Goal: Transaction & Acquisition: Purchase product/service

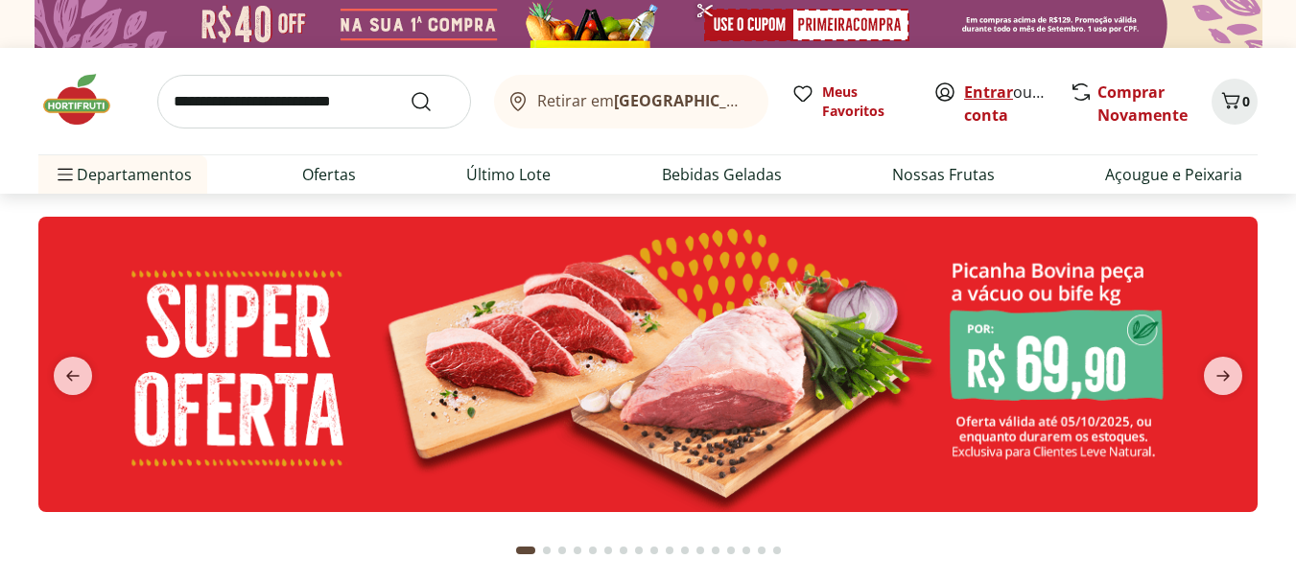
click at [1008, 91] on link "Entrar" at bounding box center [988, 92] width 49 height 21
click at [353, 100] on input "search" at bounding box center [314, 102] width 314 height 54
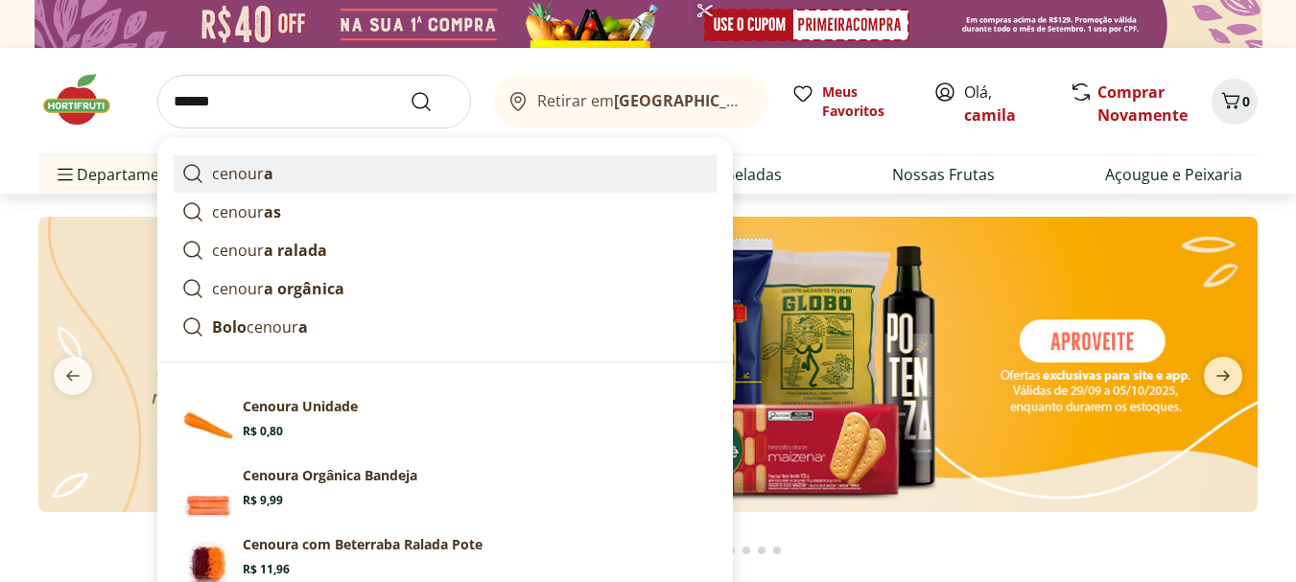
click at [281, 163] on link "cenour a" at bounding box center [445, 173] width 543 height 38
type input "*******"
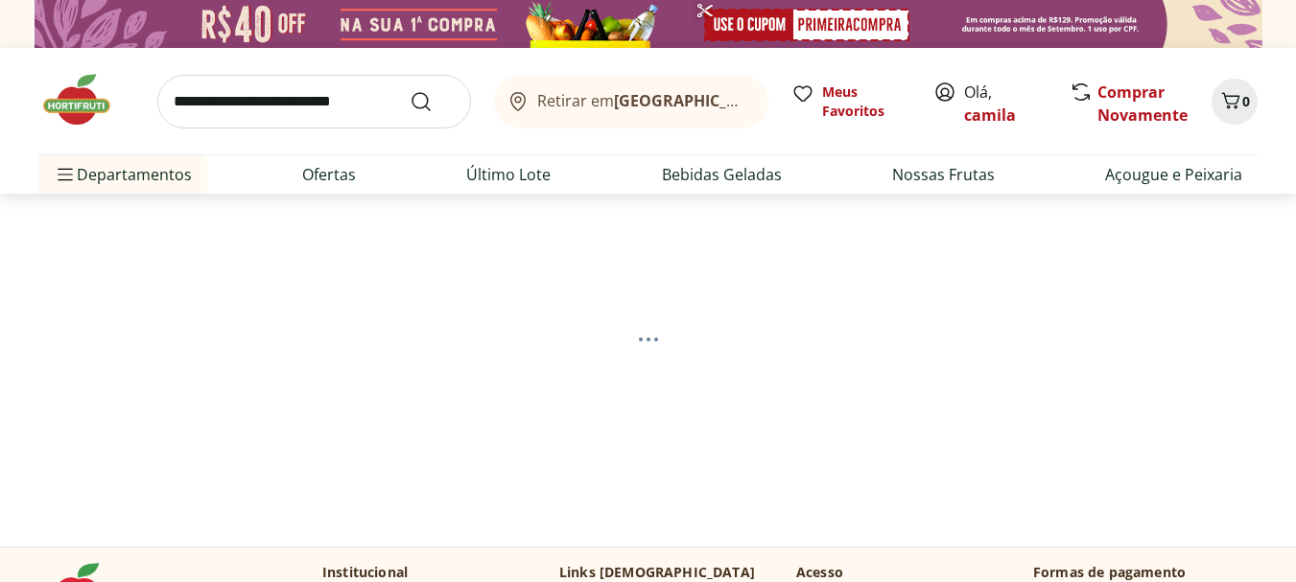
select select "**********"
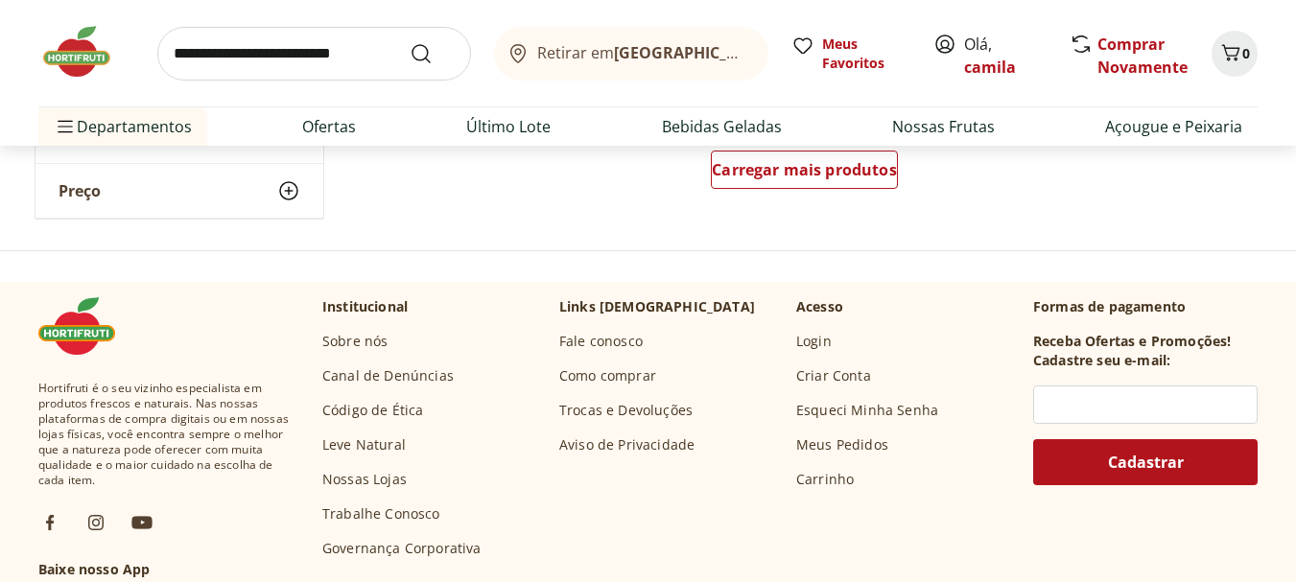
scroll to position [1343, 0]
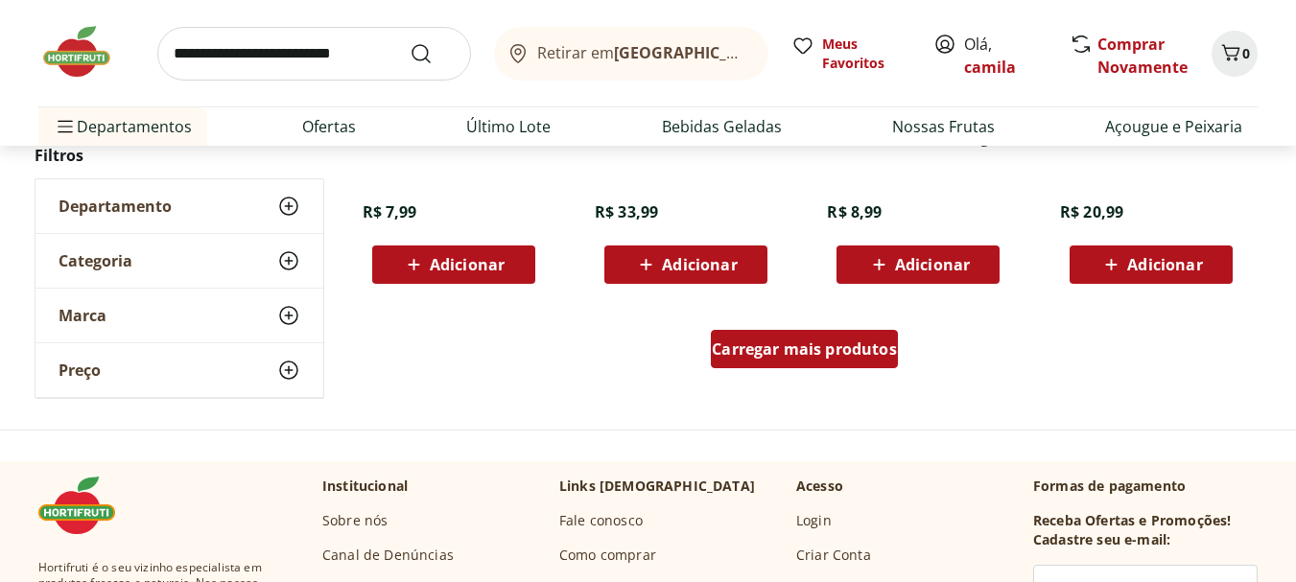
click at [766, 362] on div "Carregar mais produtos" at bounding box center [804, 349] width 187 height 38
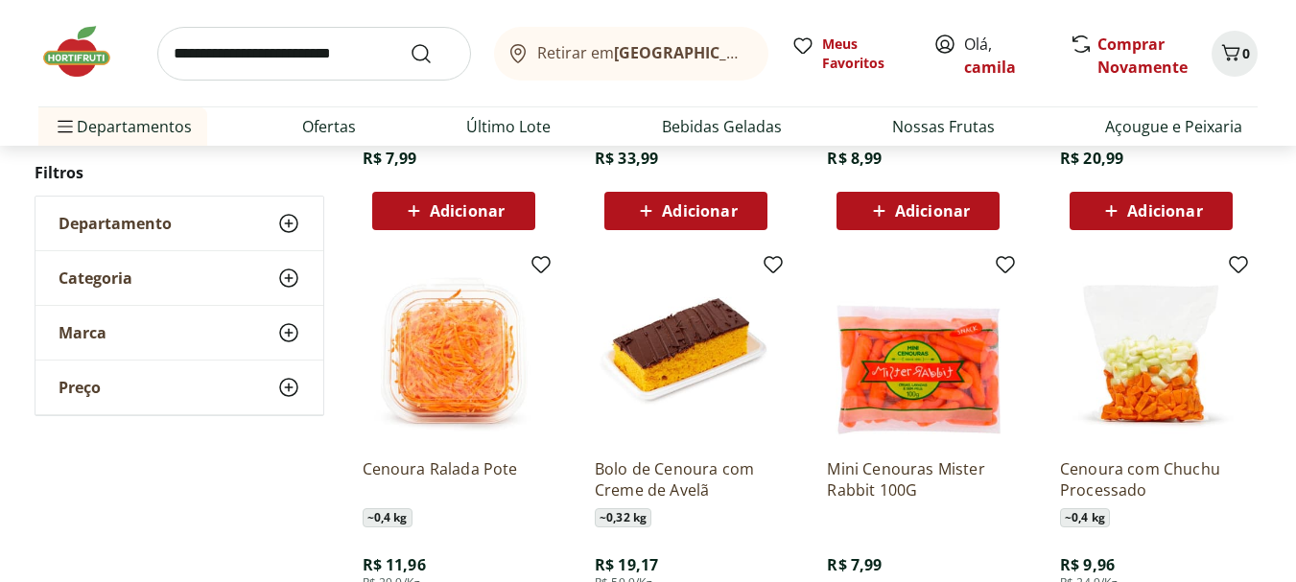
scroll to position [1439, 0]
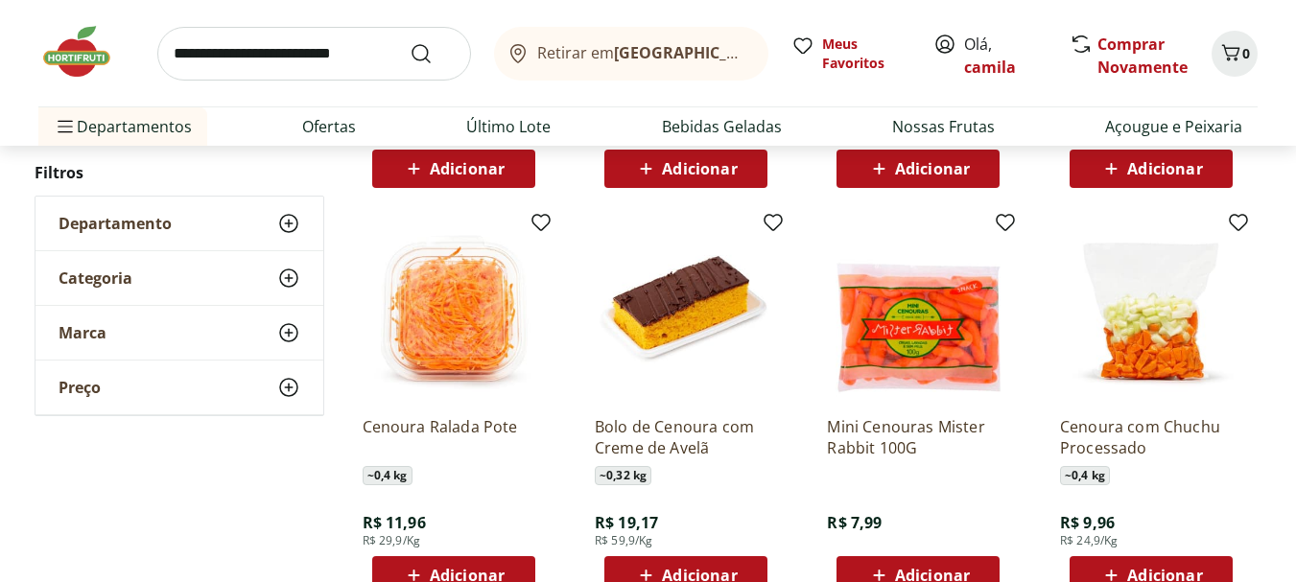
click at [469, 373] on img at bounding box center [454, 310] width 182 height 182
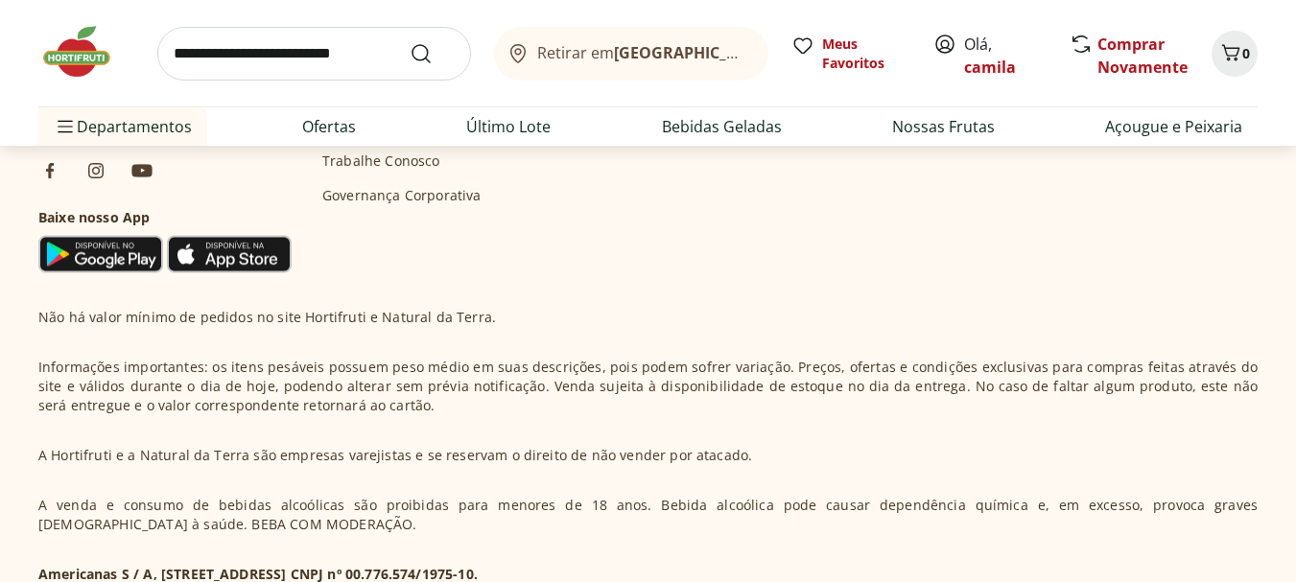
scroll to position [1046, 0]
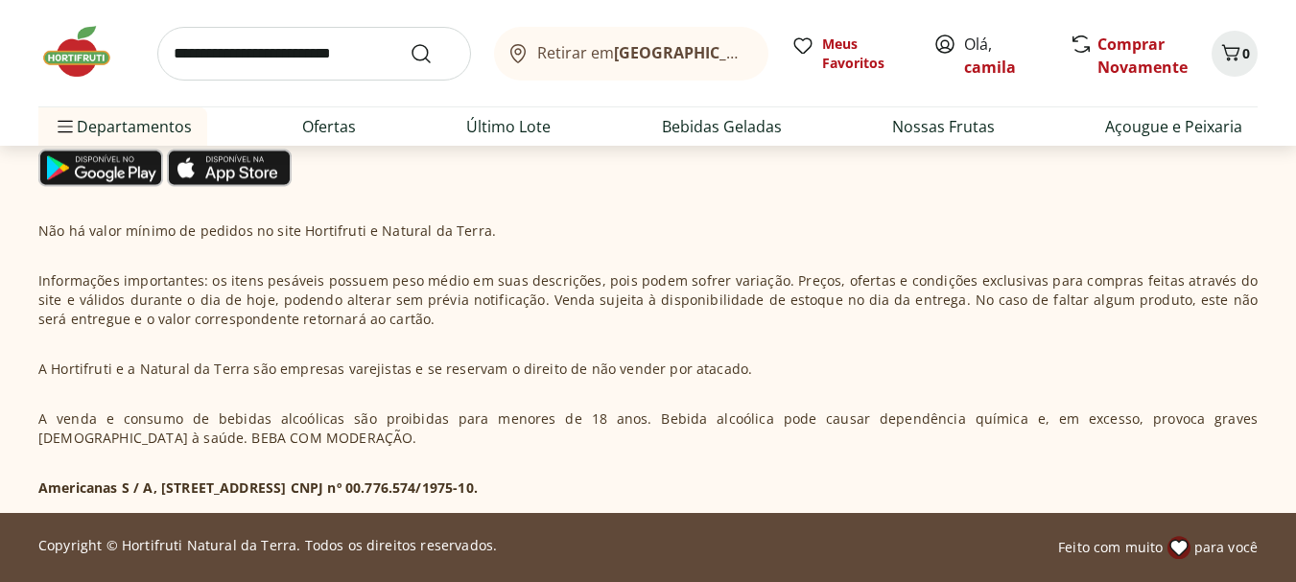
select select "**********"
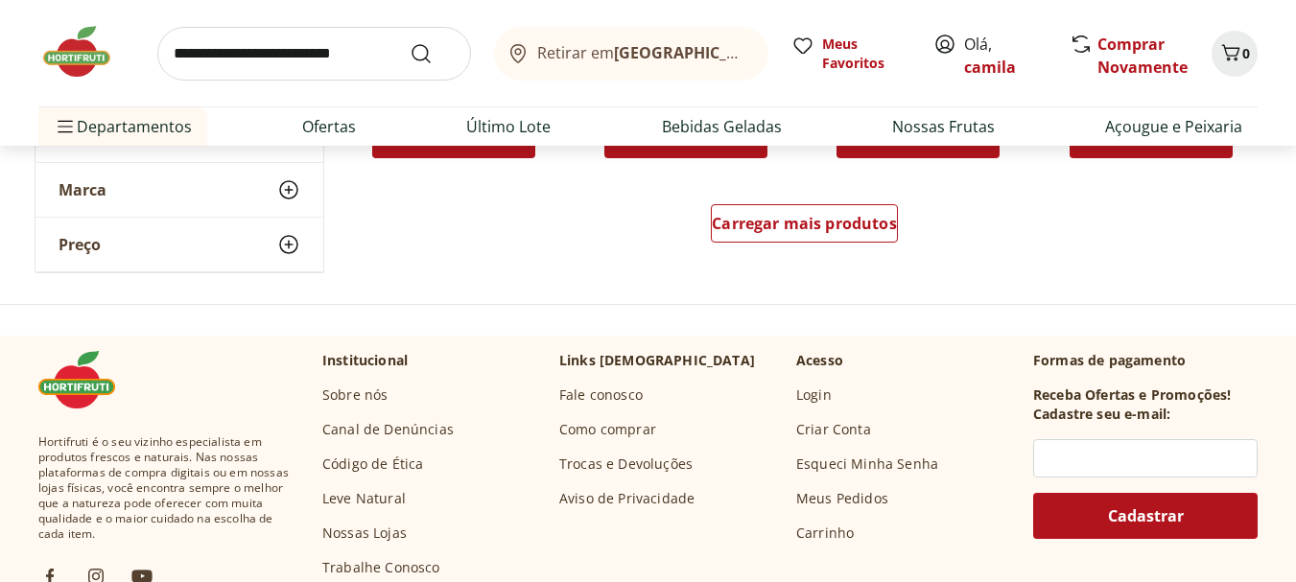
scroll to position [2175, 0]
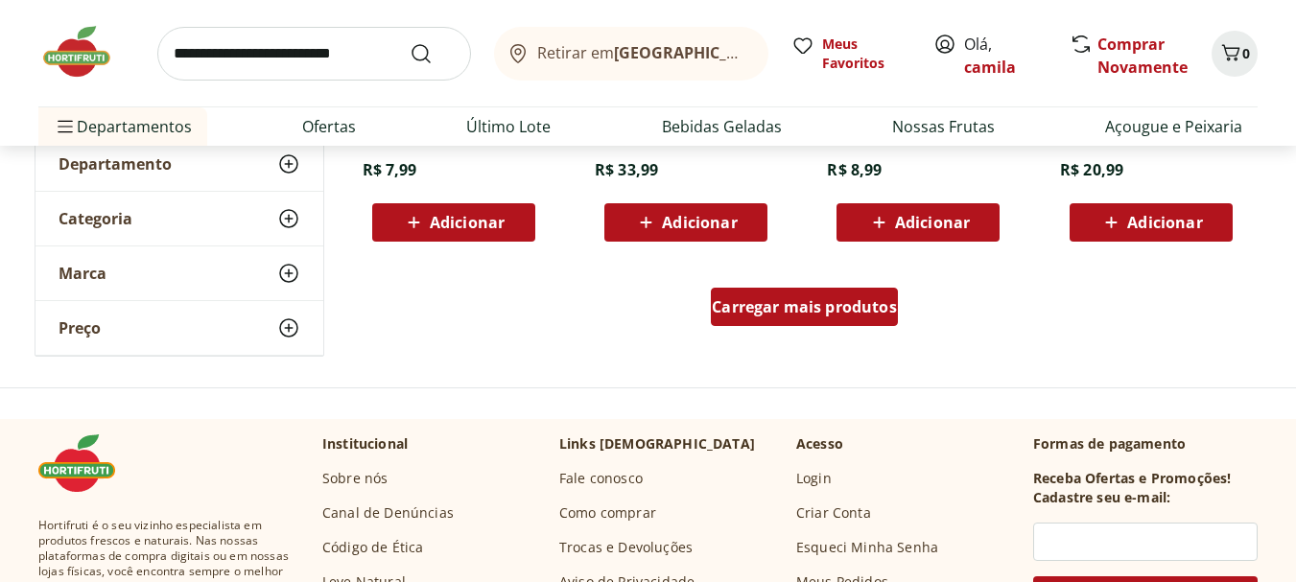
click at [752, 295] on div "Carregar mais produtos" at bounding box center [804, 307] width 187 height 38
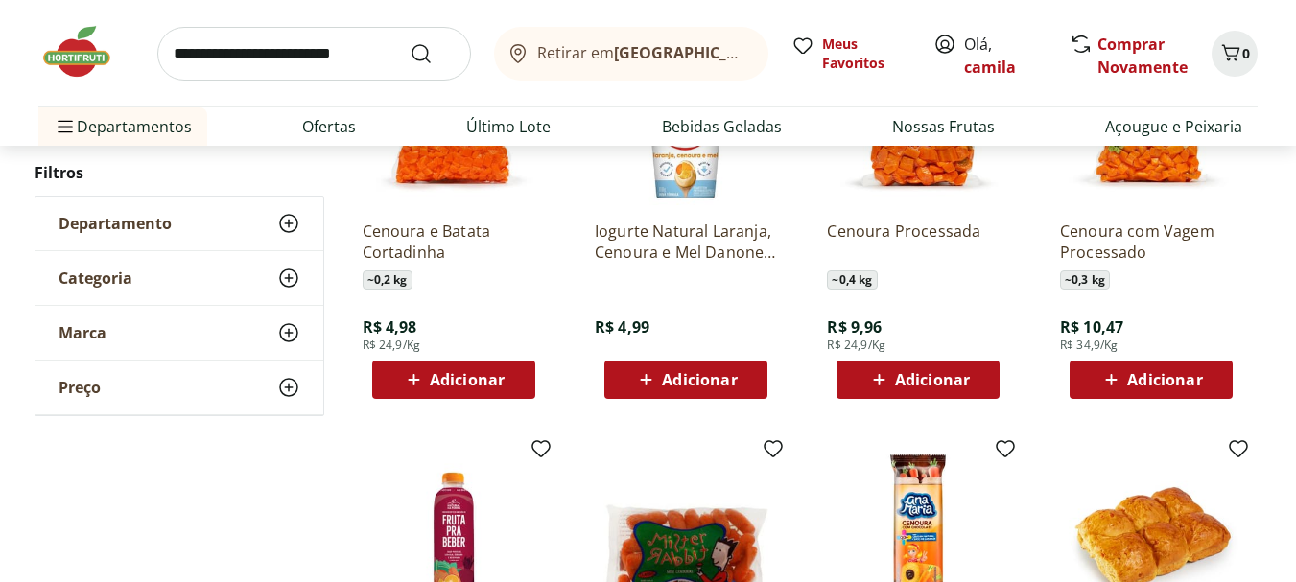
scroll to position [3038, 0]
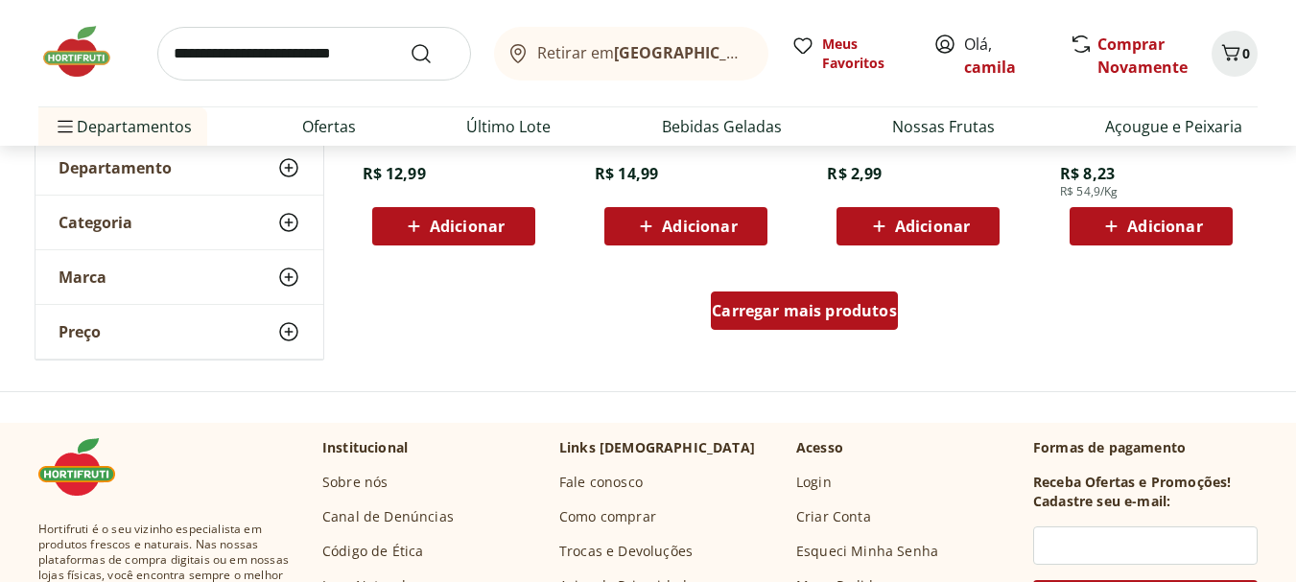
click at [811, 322] on div "Carregar mais produtos" at bounding box center [804, 311] width 187 height 38
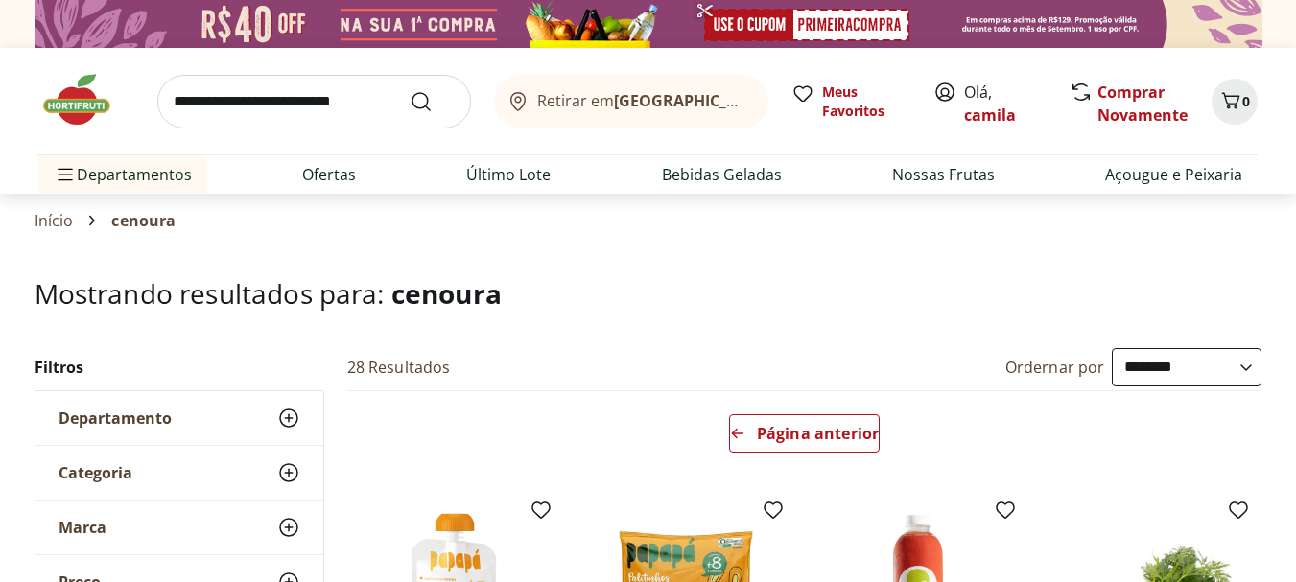
click at [76, 97] on img at bounding box center [86, 100] width 96 height 58
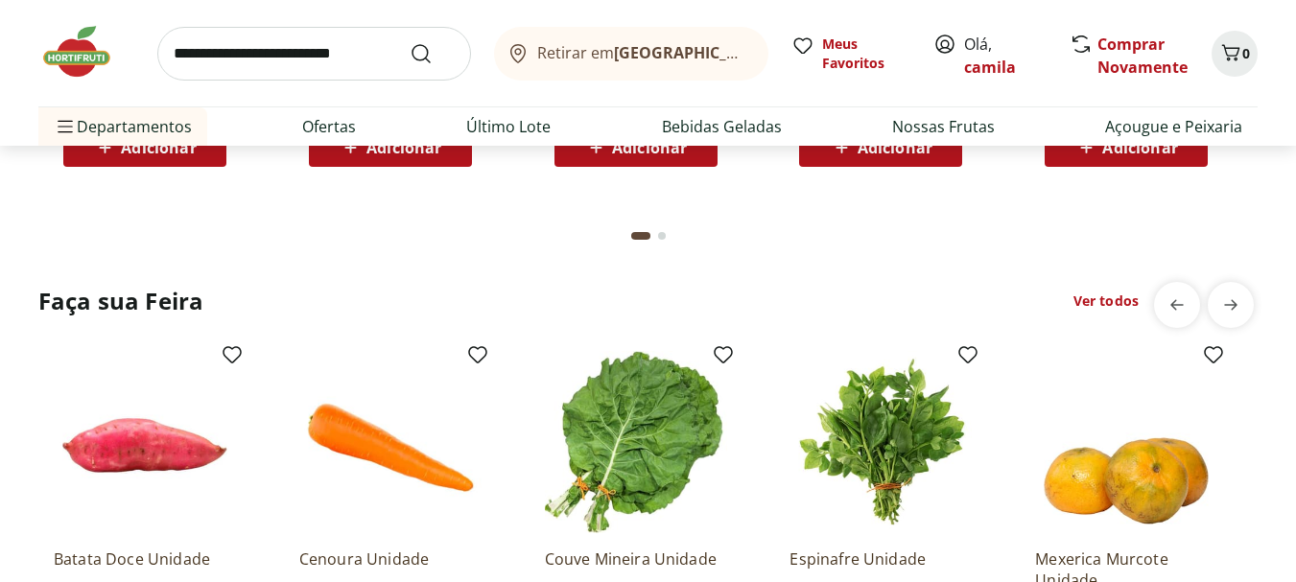
scroll to position [1919, 0]
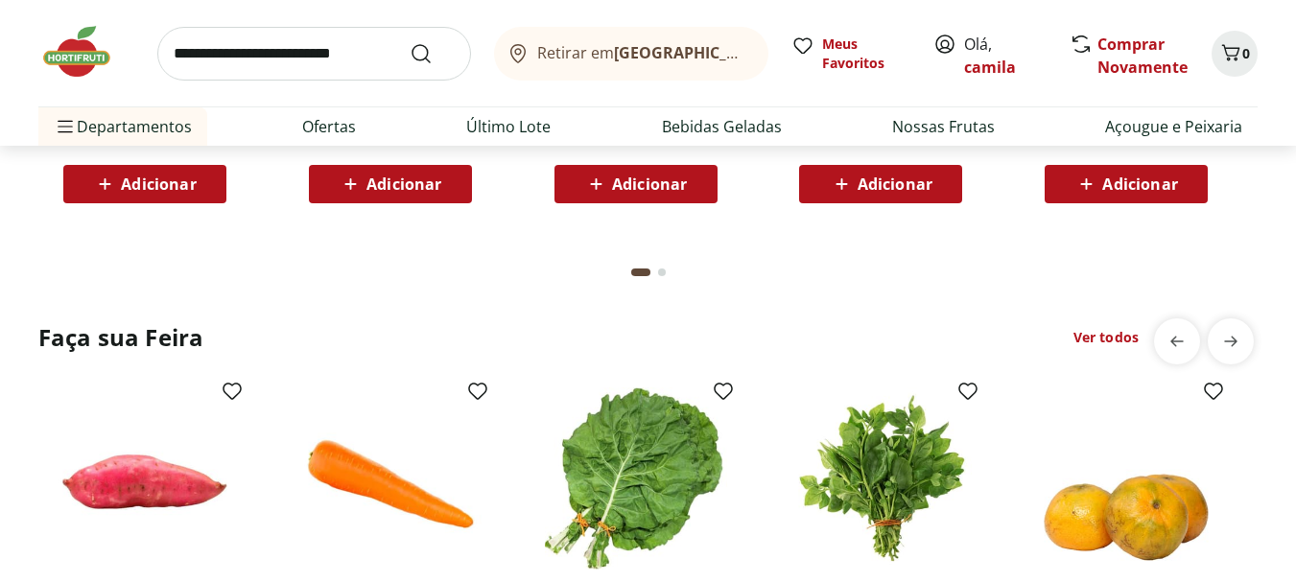
click at [363, 460] on img at bounding box center [390, 479] width 182 height 182
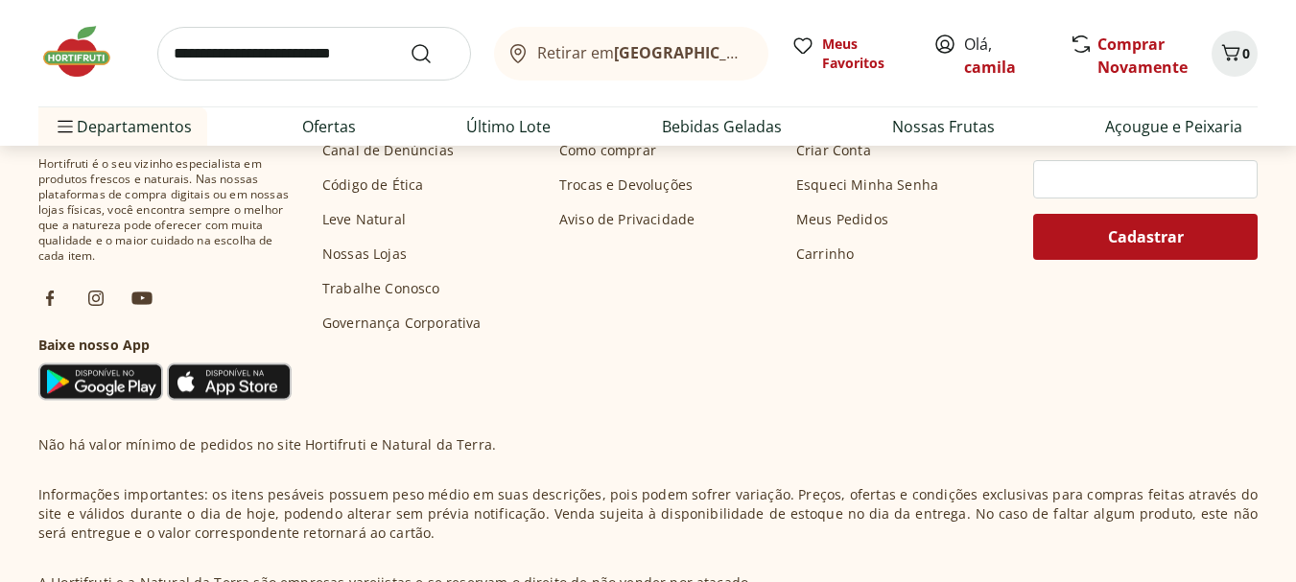
scroll to position [1088, 0]
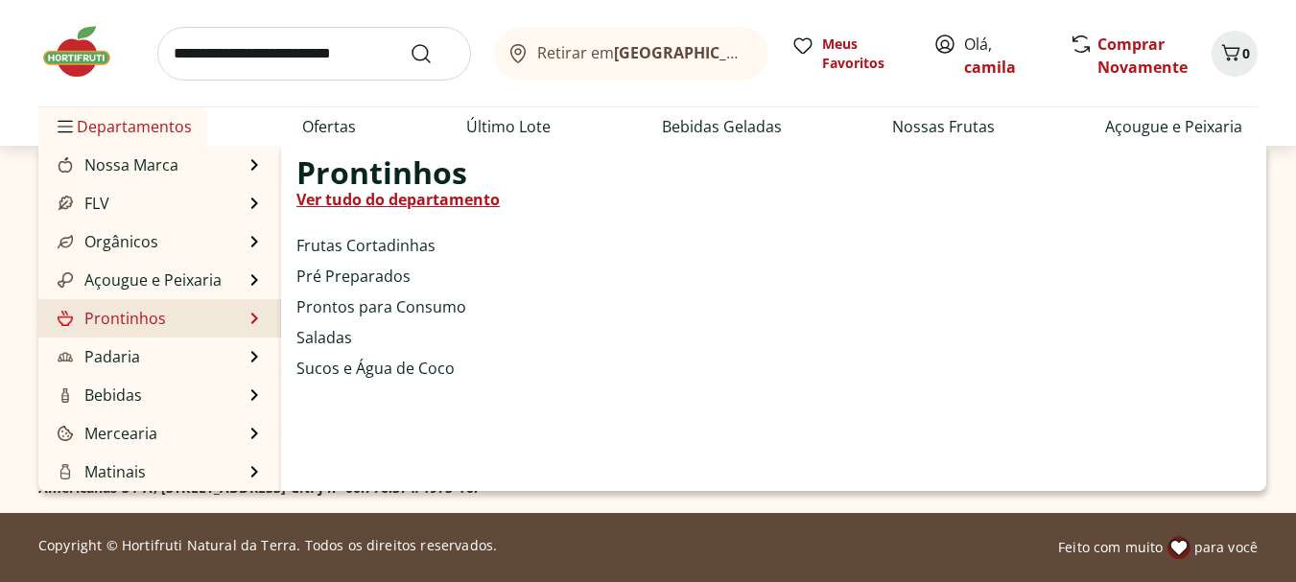
click at [139, 316] on link "Prontinhos" at bounding box center [110, 318] width 112 height 23
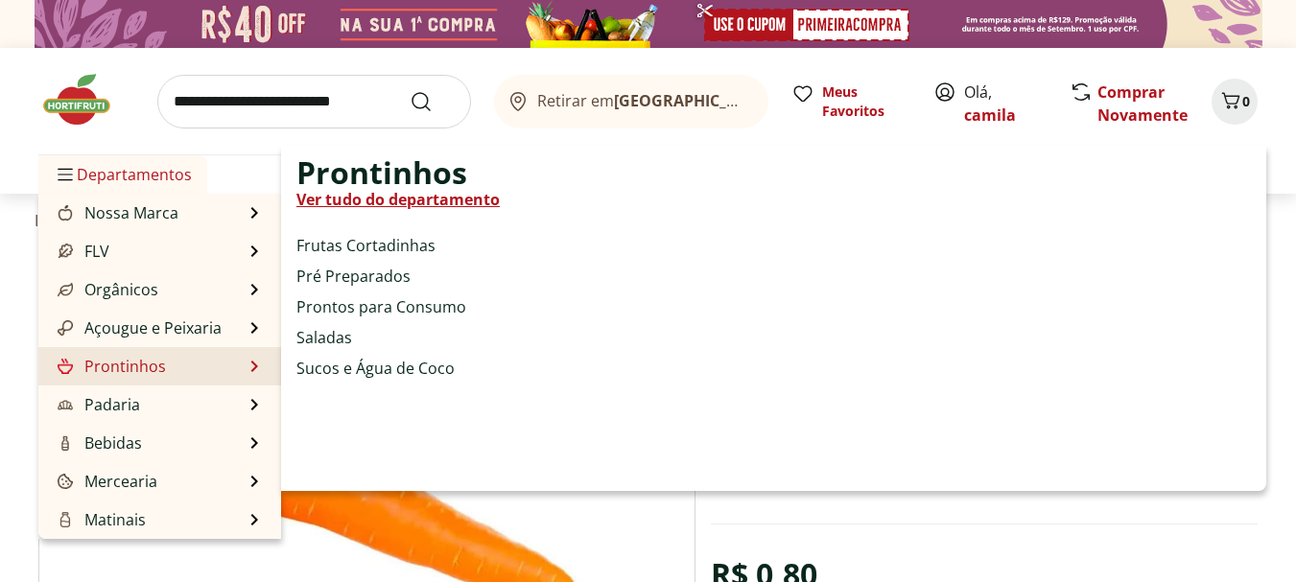
select select "**********"
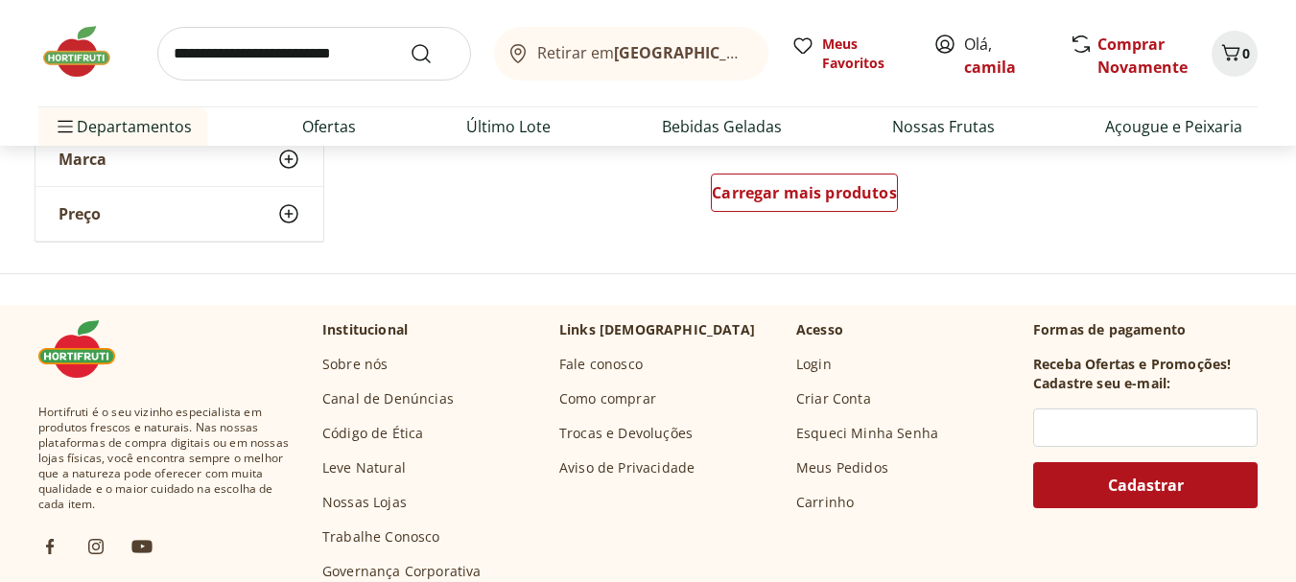
scroll to position [1439, 0]
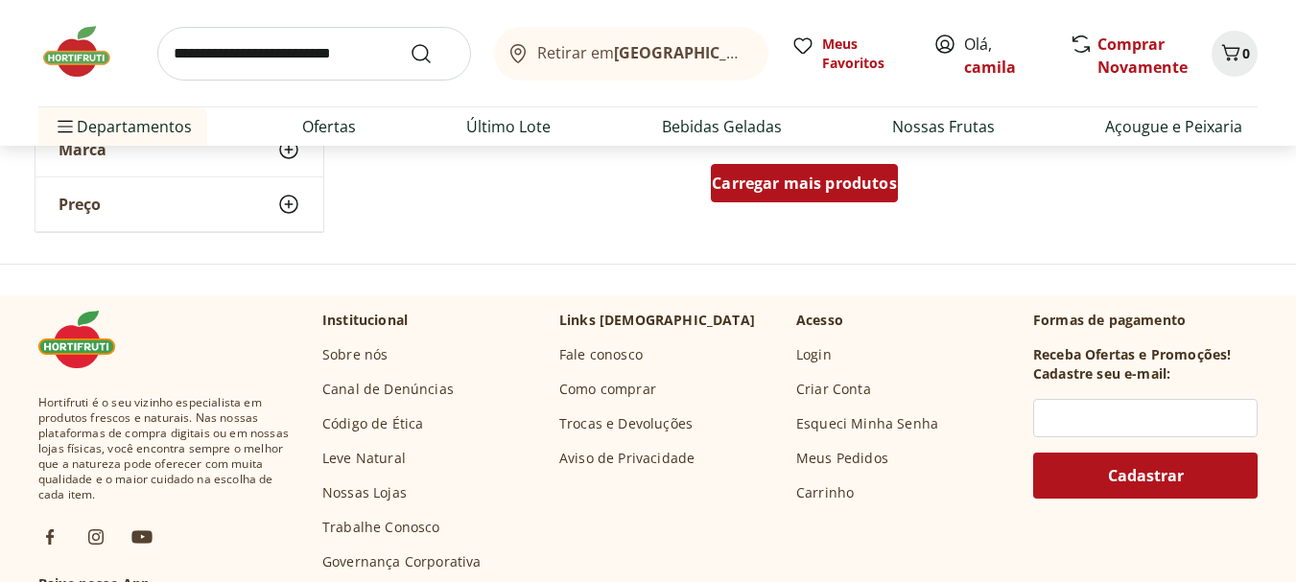
click at [846, 203] on link "Carregar mais produtos" at bounding box center [804, 187] width 187 height 46
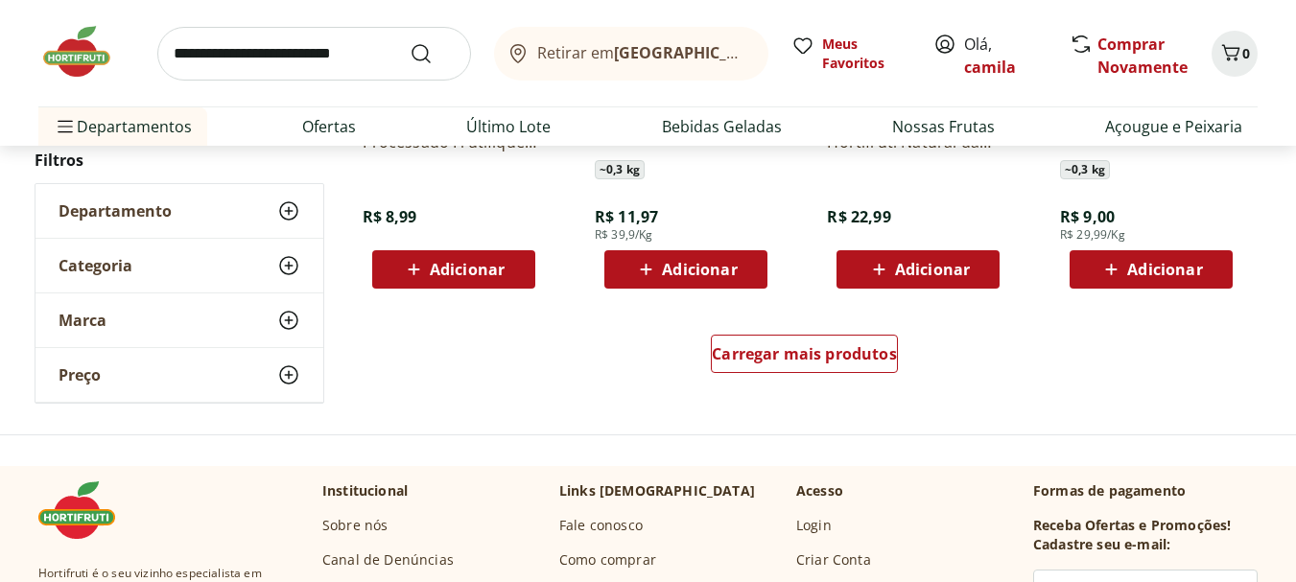
scroll to position [2590, 0]
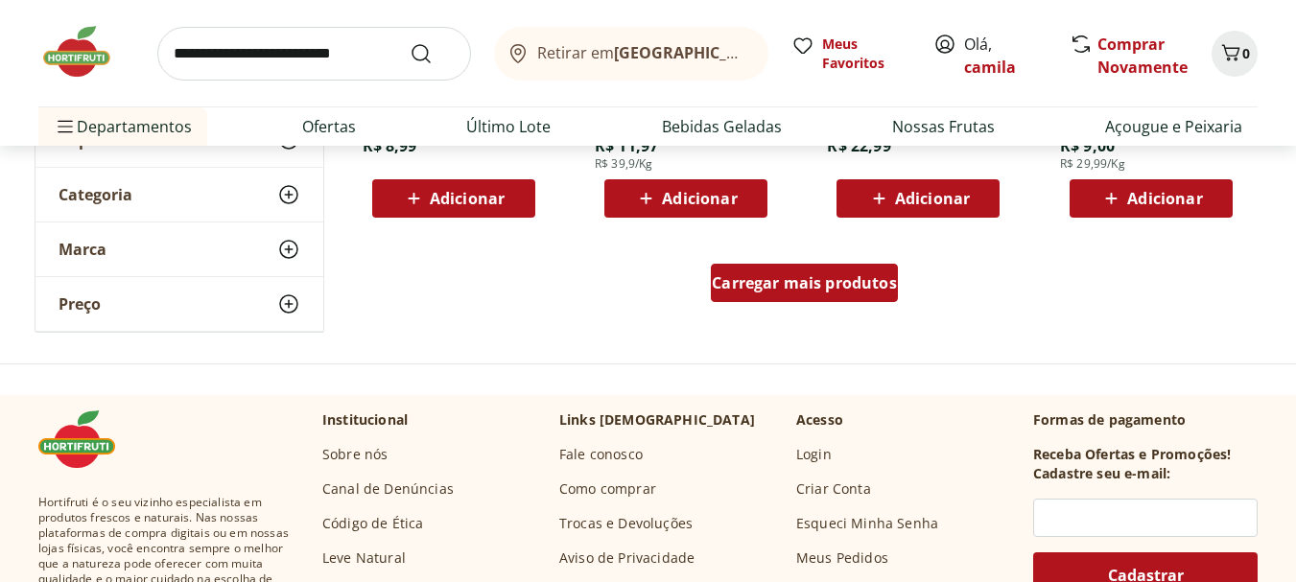
click at [776, 285] on span "Carregar mais produtos" at bounding box center [804, 282] width 185 height 15
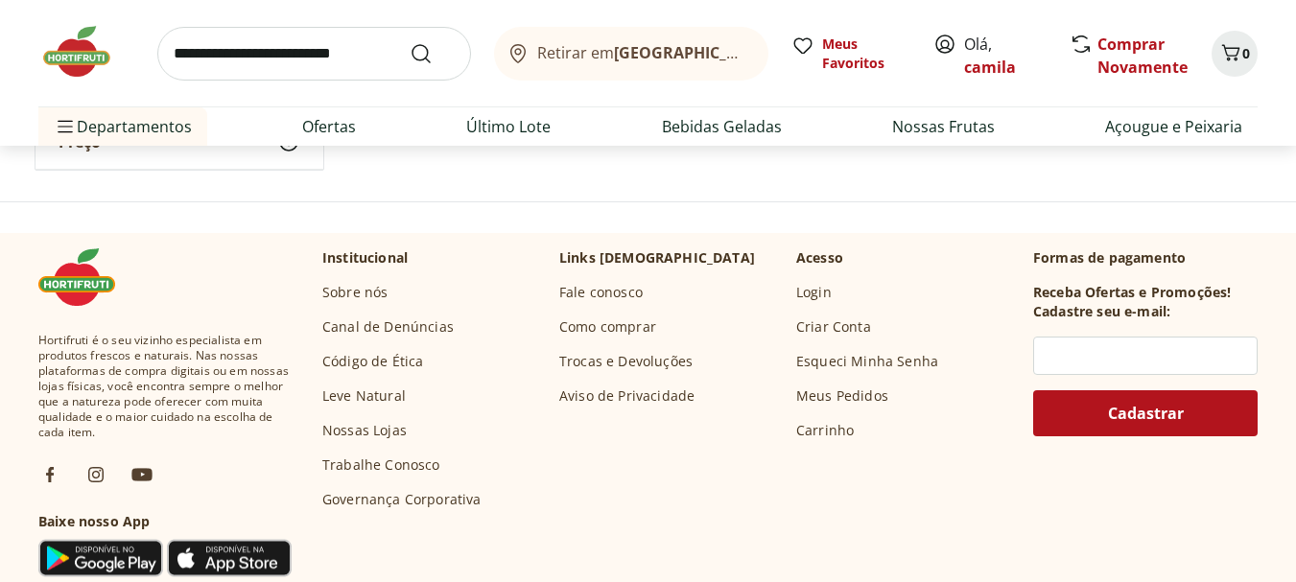
scroll to position [3838, 0]
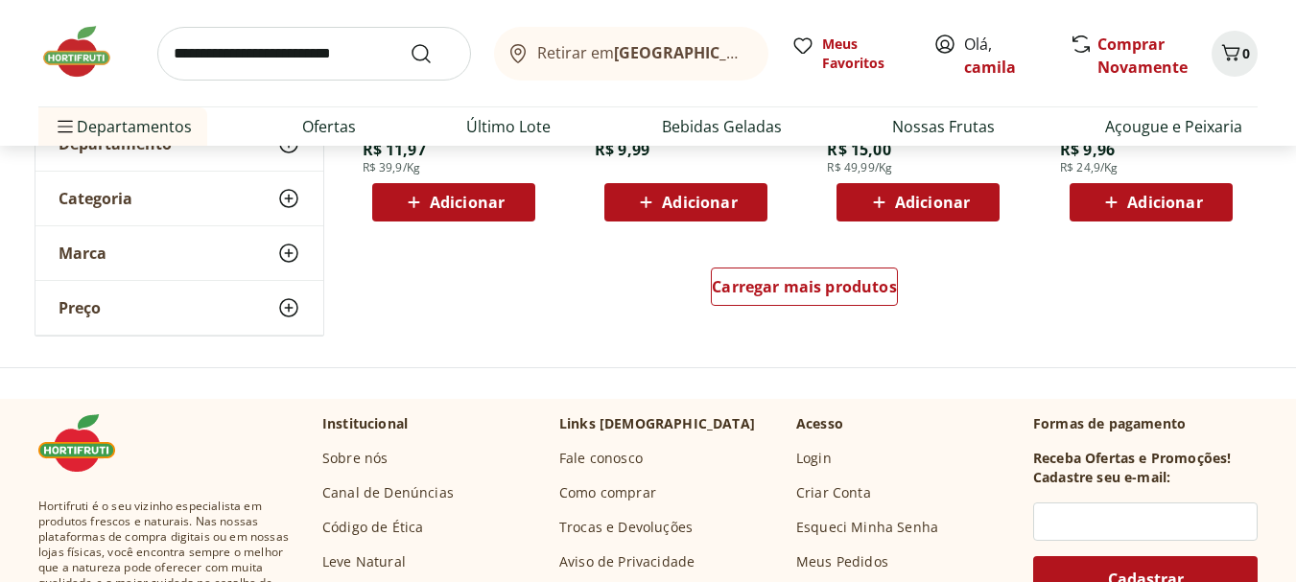
click at [850, 315] on div "Carregar mais produtos" at bounding box center [805, 291] width 931 height 92
click at [849, 298] on div "Carregar mais produtos" at bounding box center [804, 287] width 187 height 38
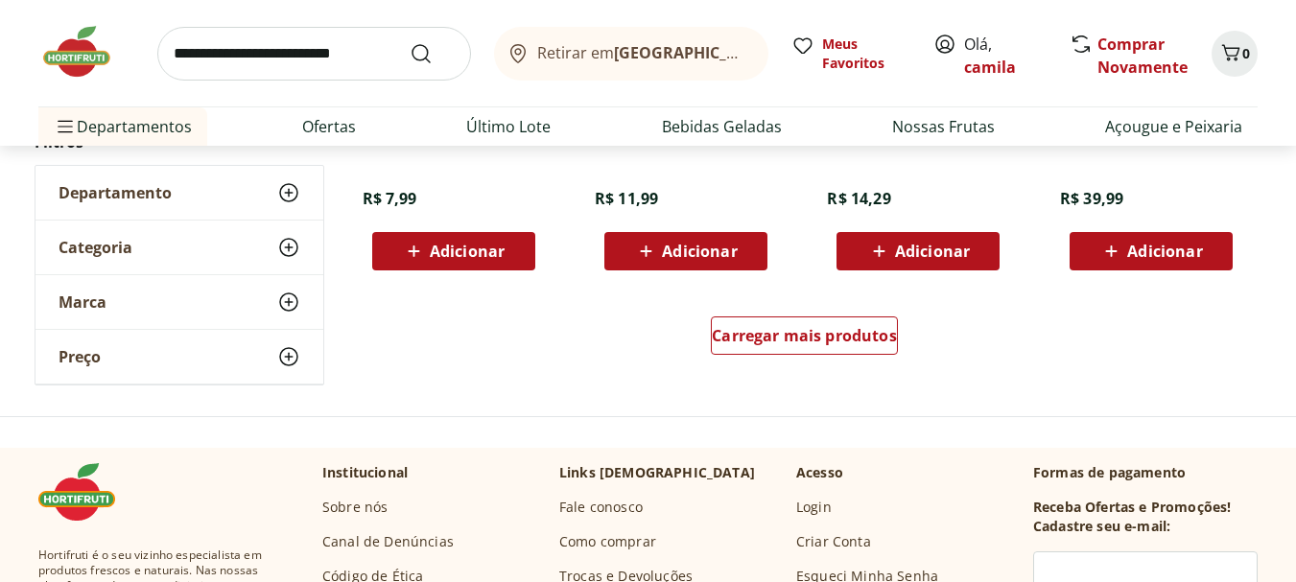
scroll to position [5085, 0]
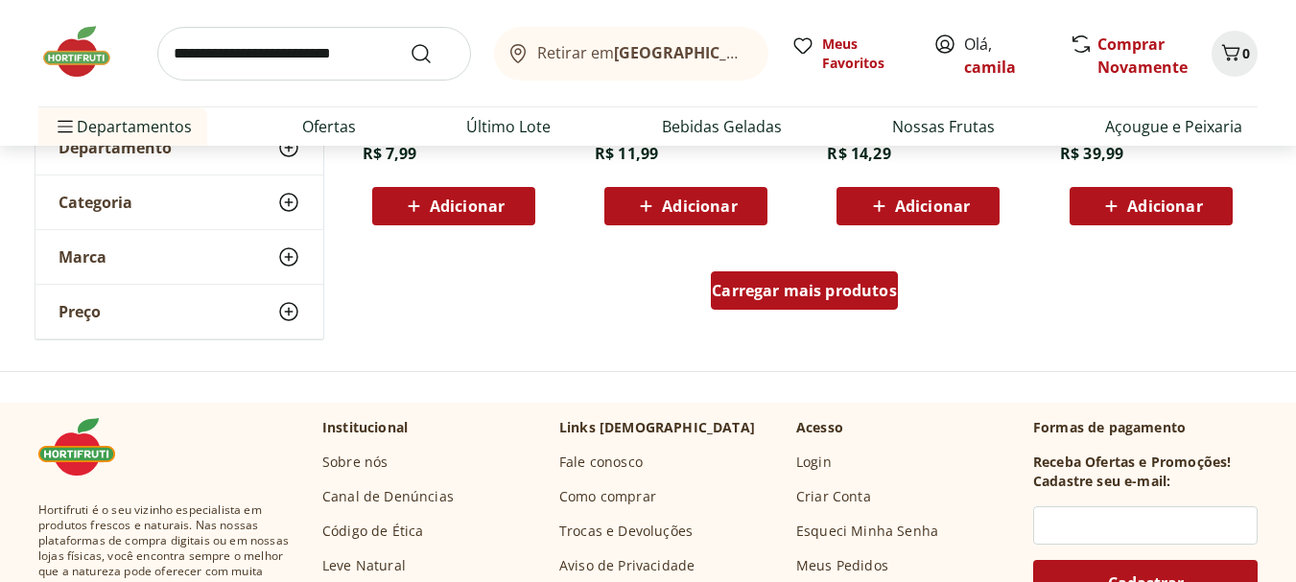
click at [827, 292] on span "Carregar mais produtos" at bounding box center [804, 290] width 185 height 15
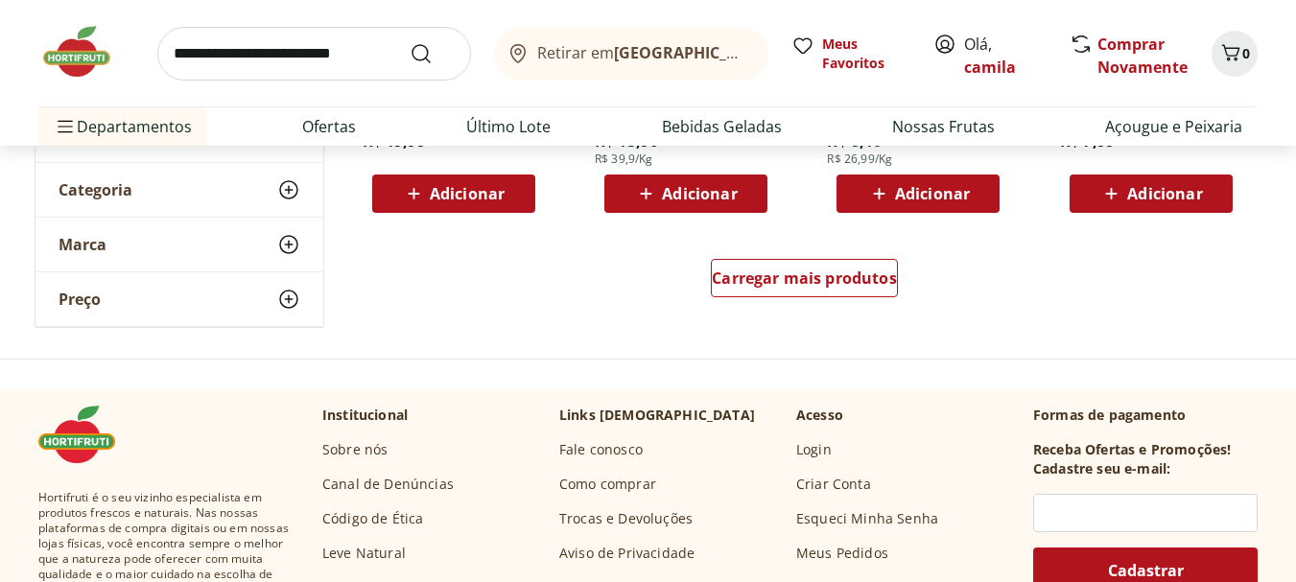
scroll to position [6332, 0]
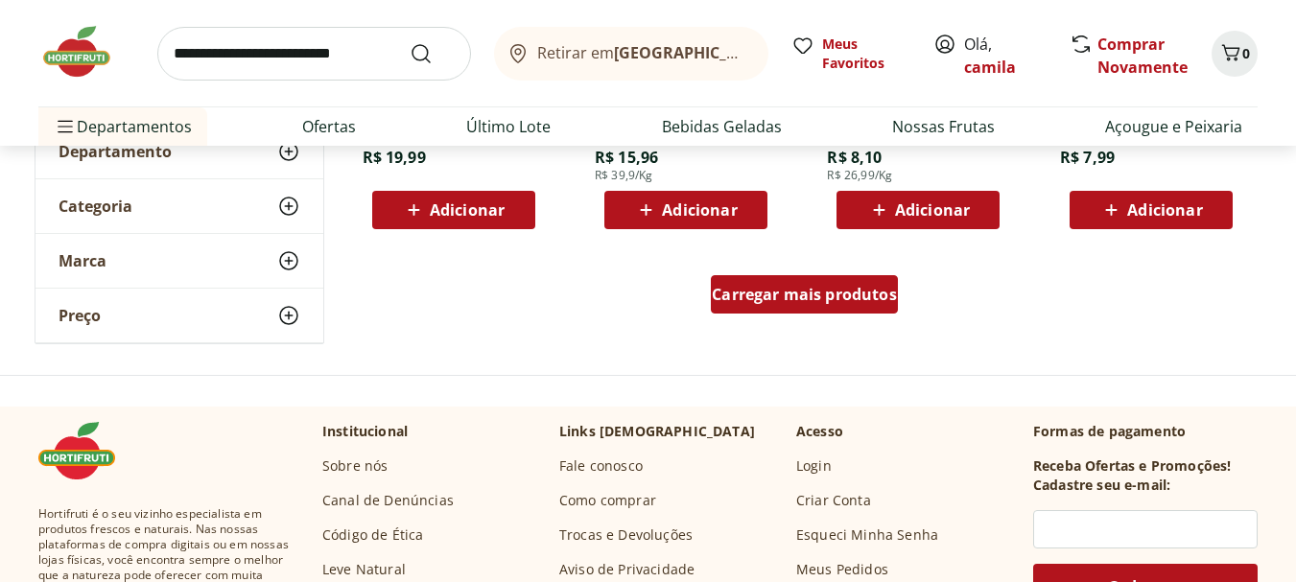
click at [843, 310] on div "Carregar mais produtos" at bounding box center [804, 294] width 187 height 38
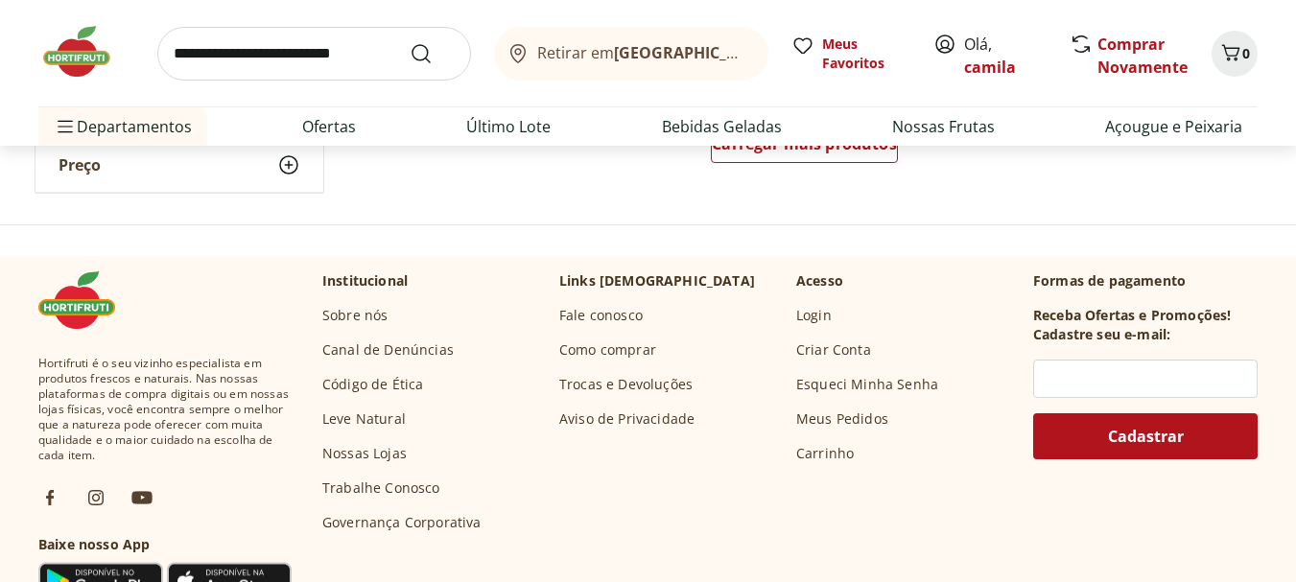
scroll to position [7675, 0]
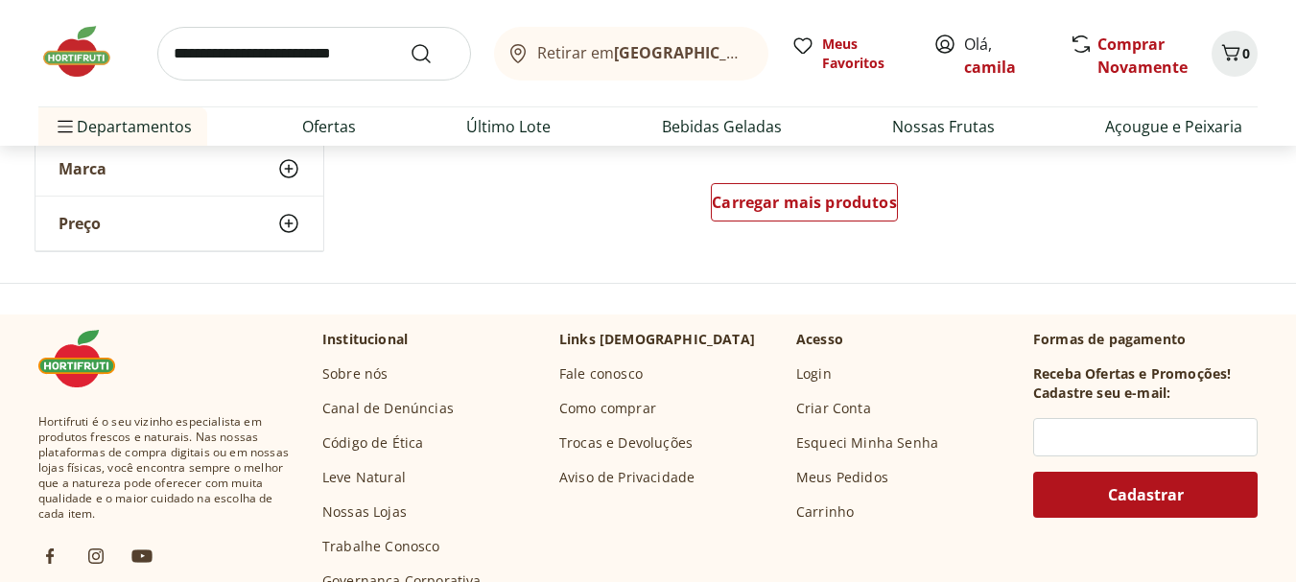
click at [898, 220] on div "Carregar mais produtos" at bounding box center [805, 206] width 931 height 92
click at [876, 213] on div "Carregar mais produtos" at bounding box center [804, 202] width 187 height 38
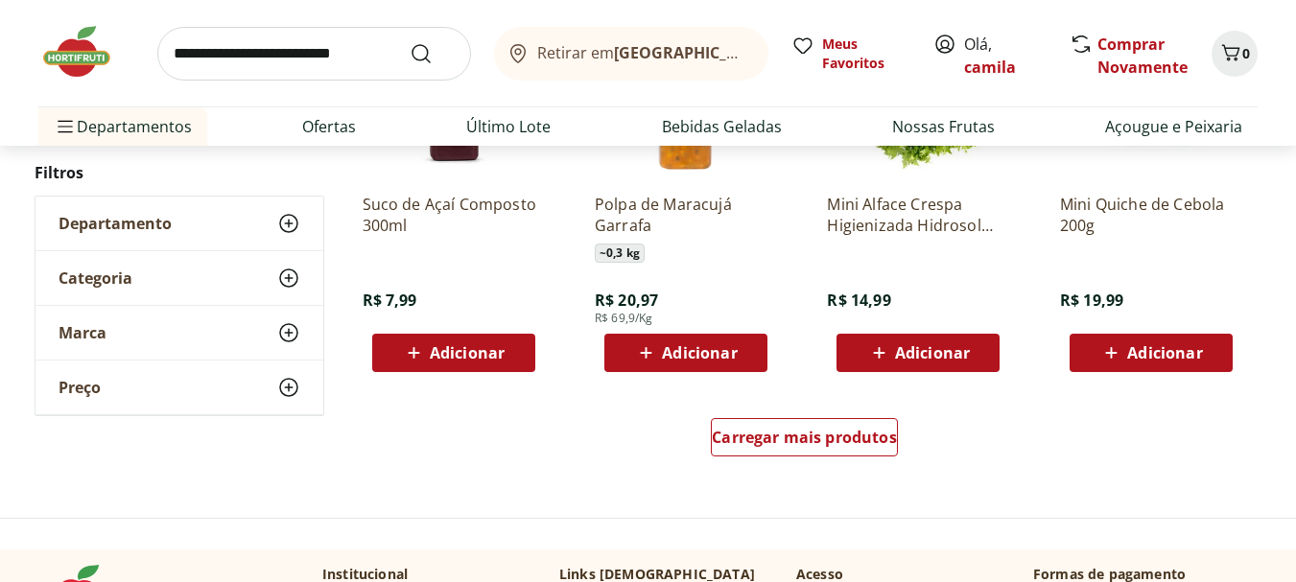
scroll to position [8635, 0]
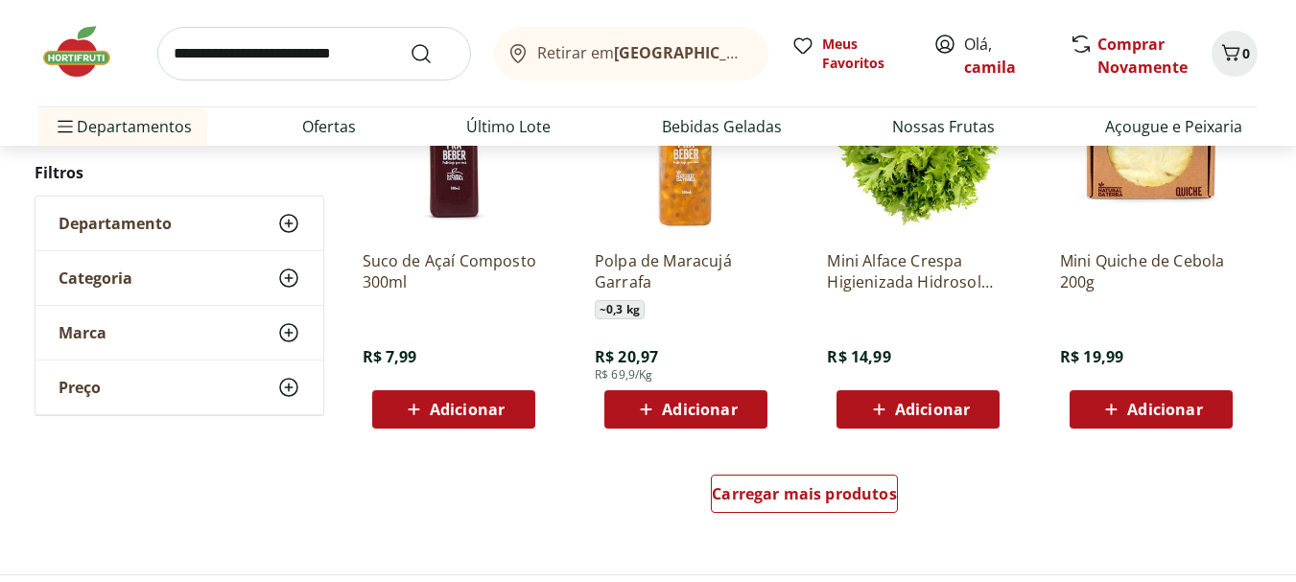
click at [822, 467] on div "Carregar mais produtos" at bounding box center [805, 498] width 931 height 92
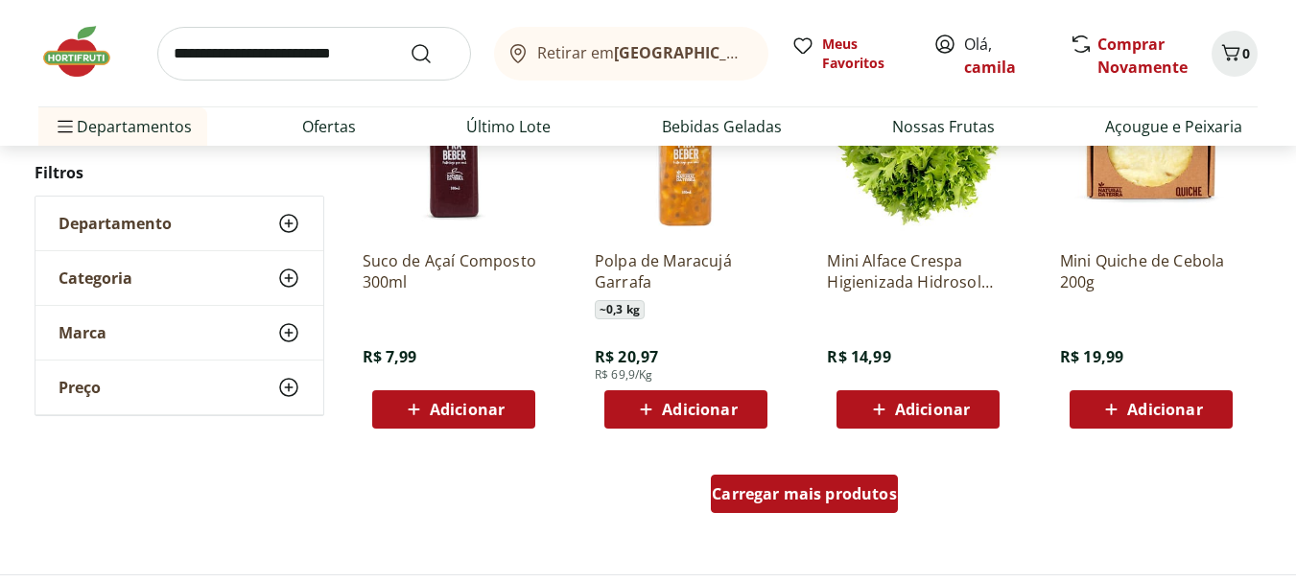
click at [822, 494] on span "Carregar mais produtos" at bounding box center [804, 493] width 185 height 15
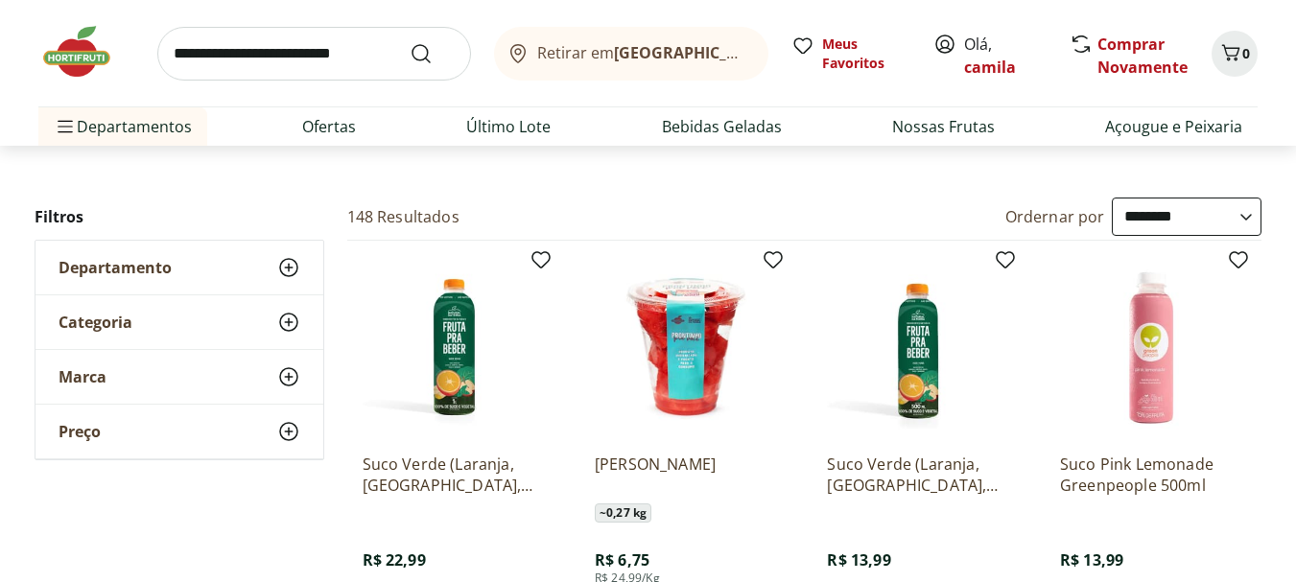
scroll to position [0, 0]
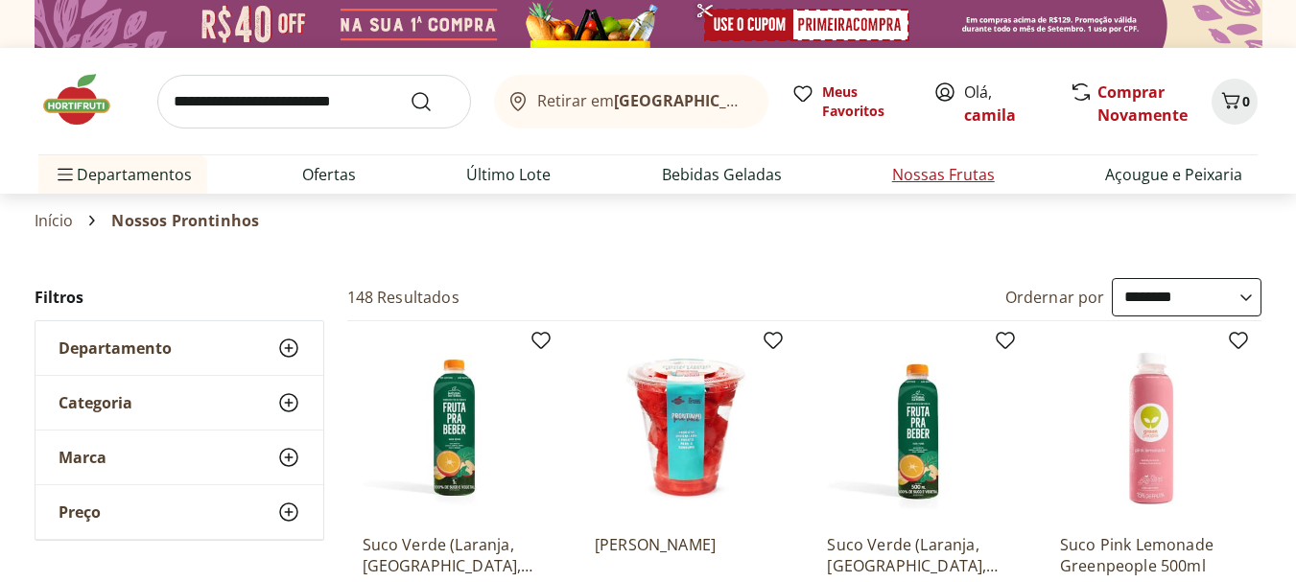
click at [958, 178] on link "Nossas Frutas" at bounding box center [943, 174] width 103 height 23
select select "**********"
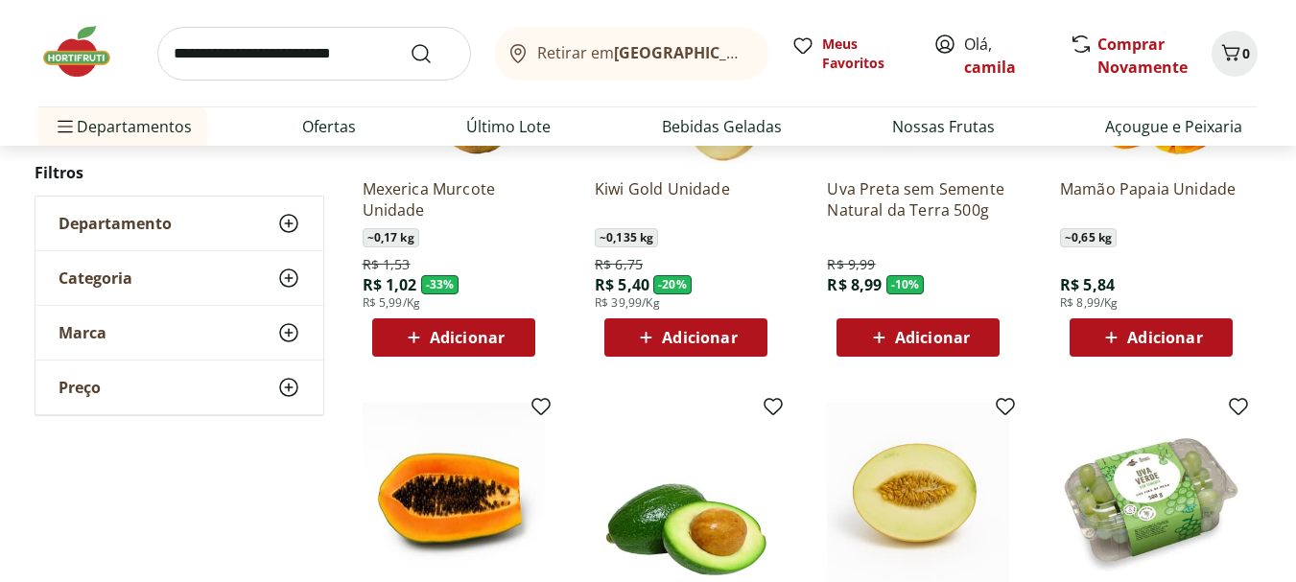
scroll to position [288, 0]
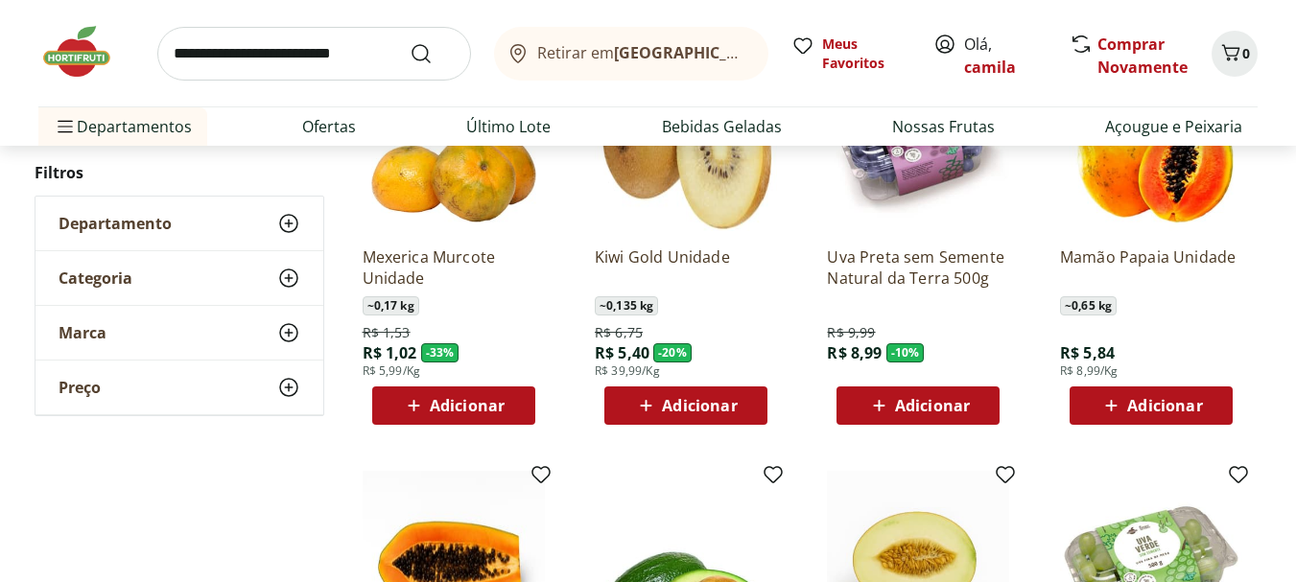
click at [957, 403] on span "Adicionar" at bounding box center [932, 405] width 75 height 15
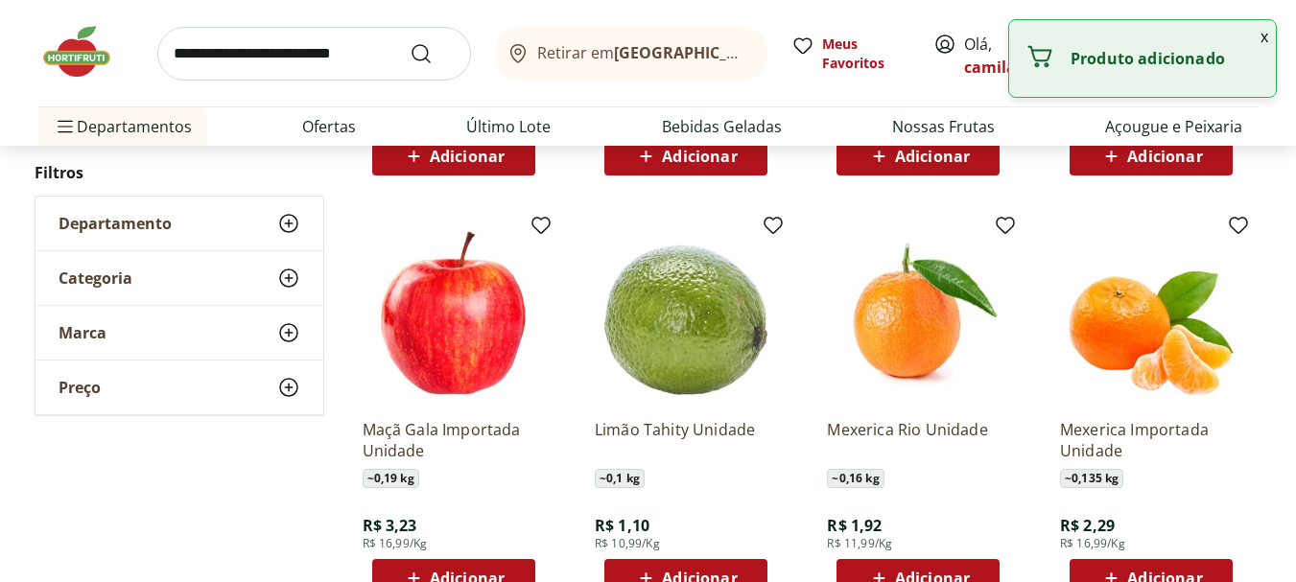
scroll to position [1055, 0]
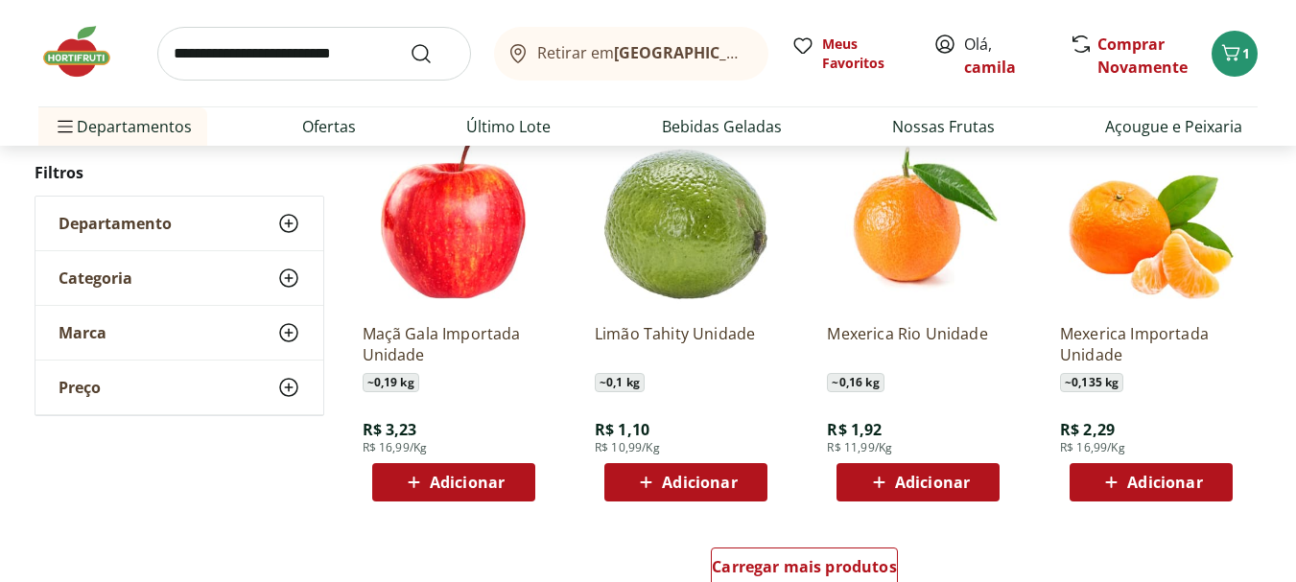
click at [498, 482] on span "Adicionar" at bounding box center [467, 482] width 75 height 15
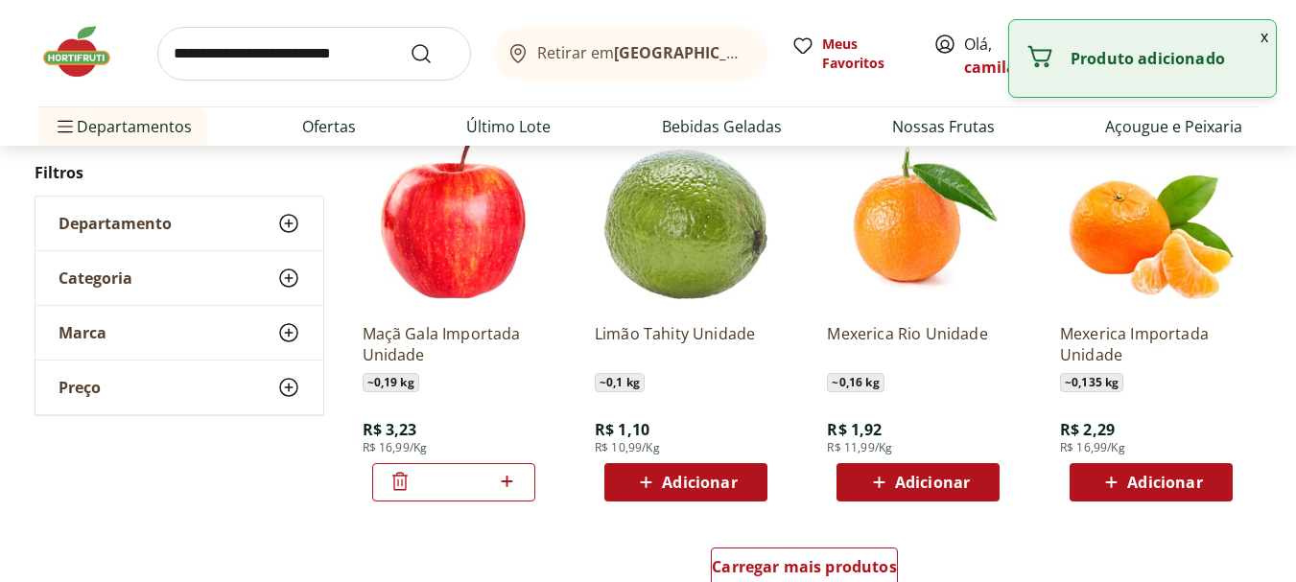
click at [511, 482] on icon at bounding box center [508, 482] width 12 height 12
click at [395, 480] on icon at bounding box center [400, 481] width 23 height 23
type input "*"
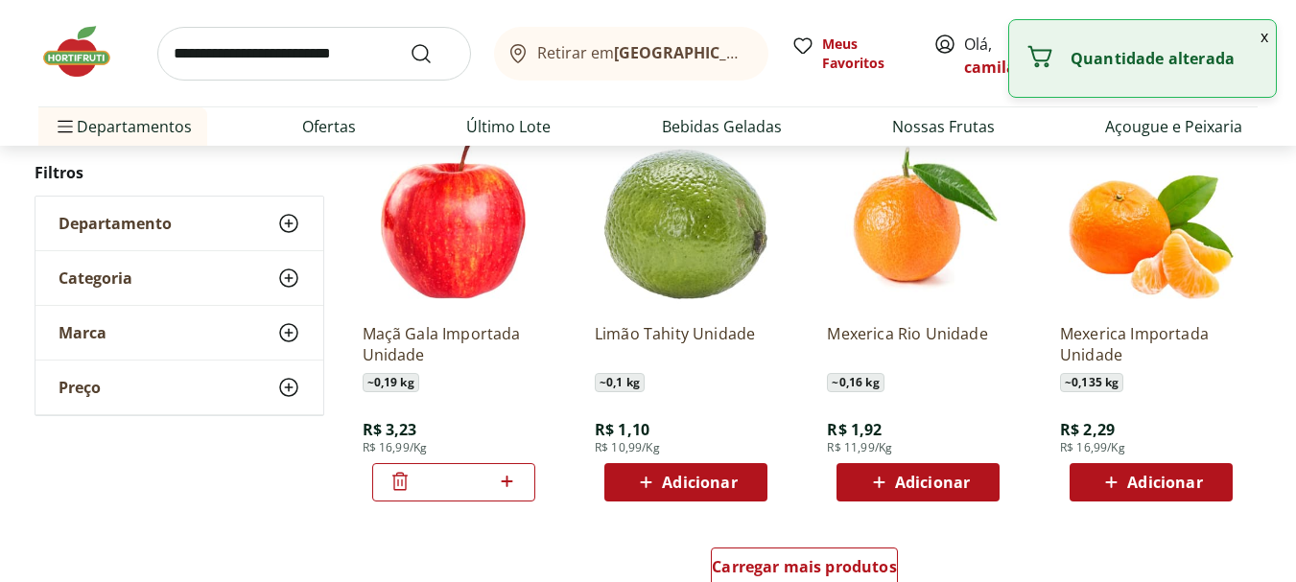
click at [395, 480] on icon at bounding box center [400, 481] width 23 height 23
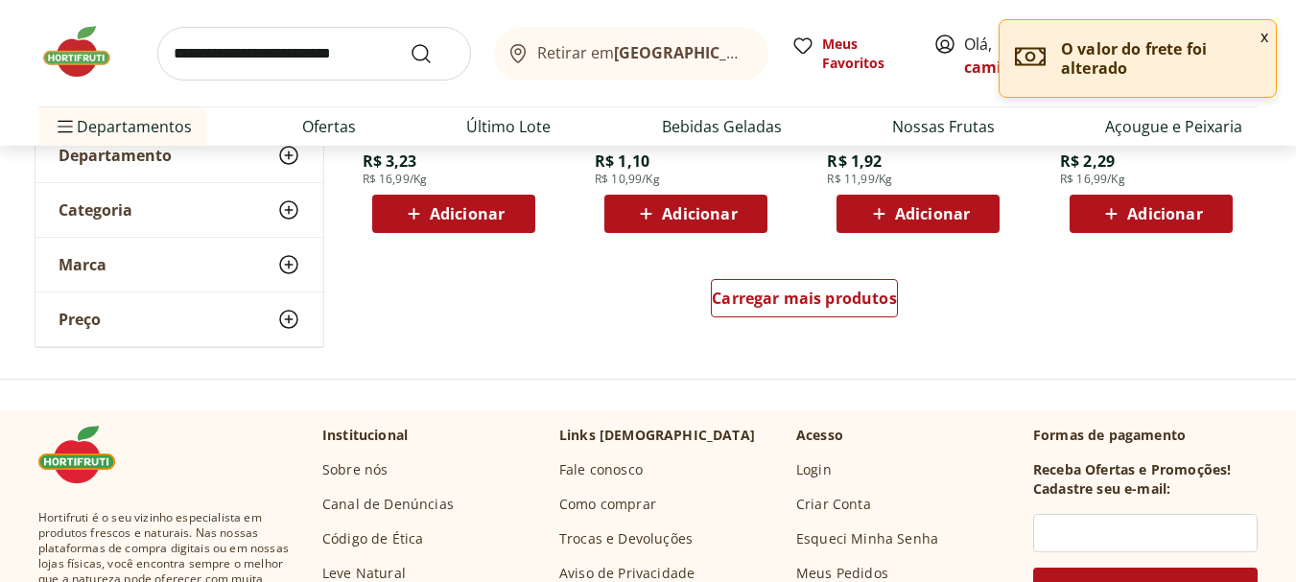
scroll to position [1343, 0]
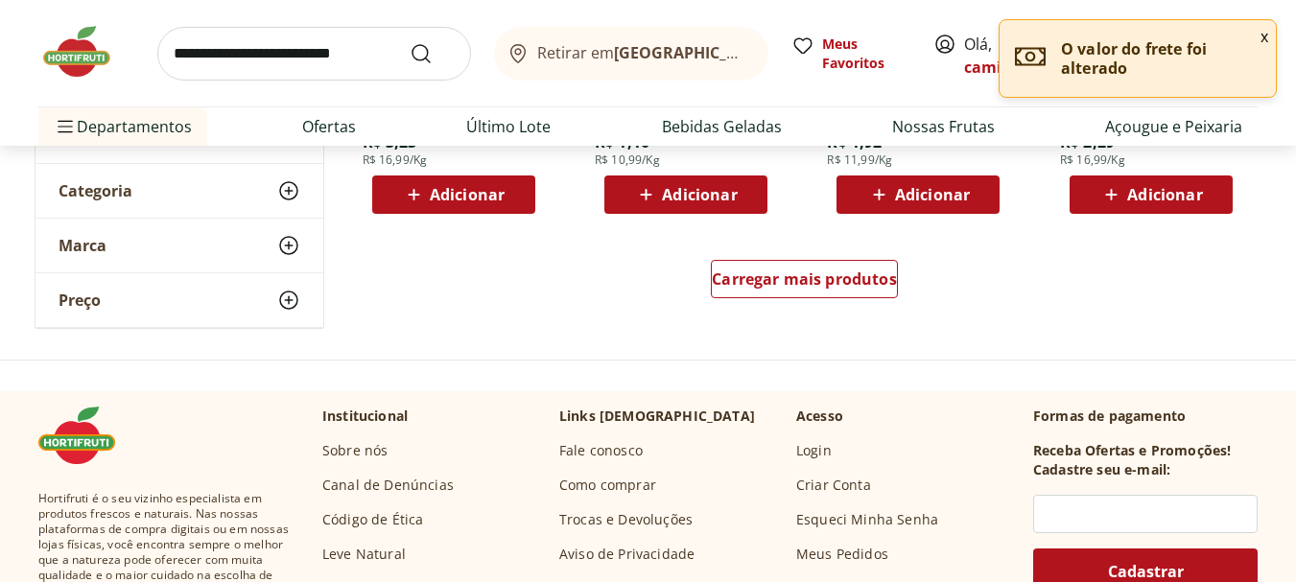
click at [901, 281] on div "Carregar mais produtos" at bounding box center [805, 283] width 931 height 92
click at [881, 283] on span "Carregar mais produtos" at bounding box center [804, 279] width 185 height 15
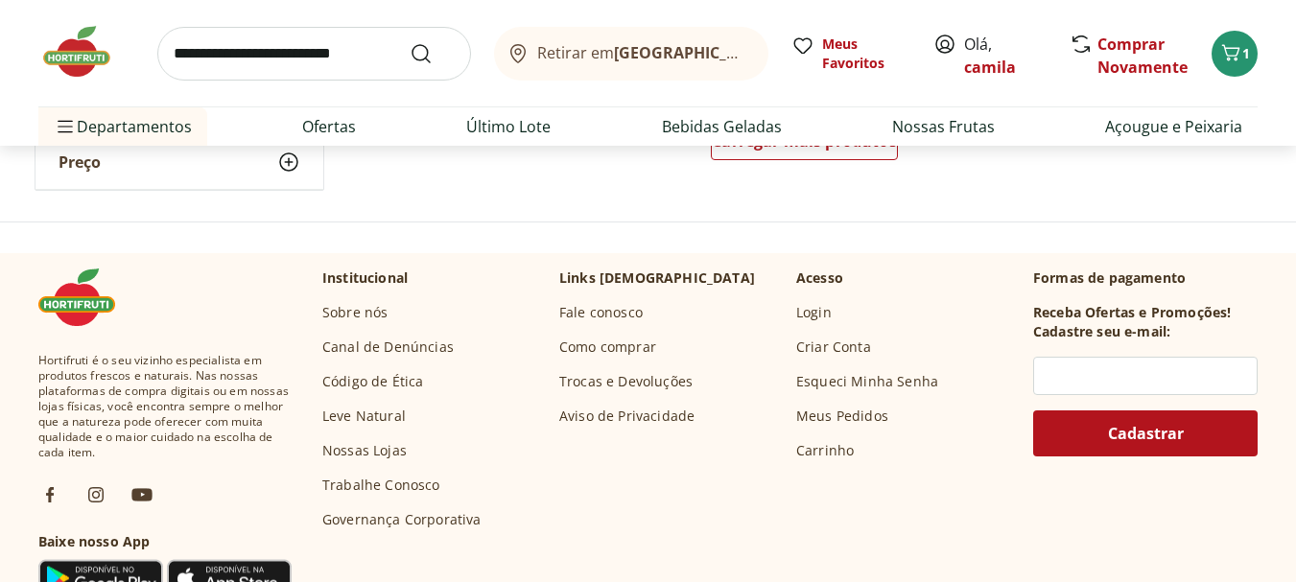
scroll to position [2686, 0]
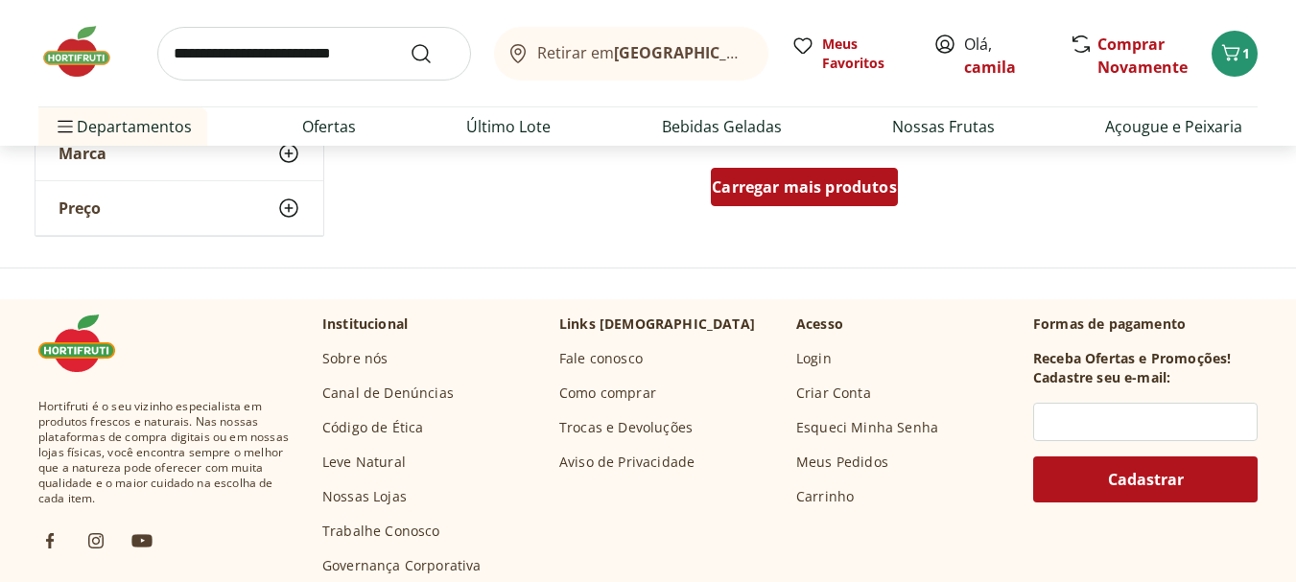
click at [821, 209] on link "Carregar mais produtos" at bounding box center [804, 191] width 187 height 46
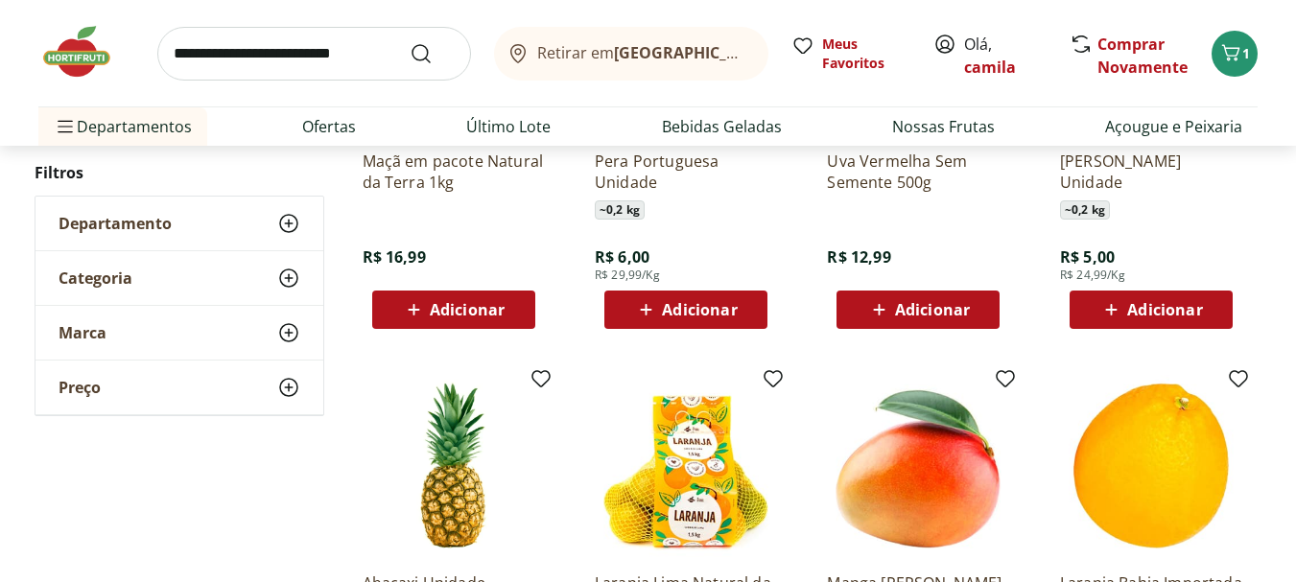
scroll to position [3262, 0]
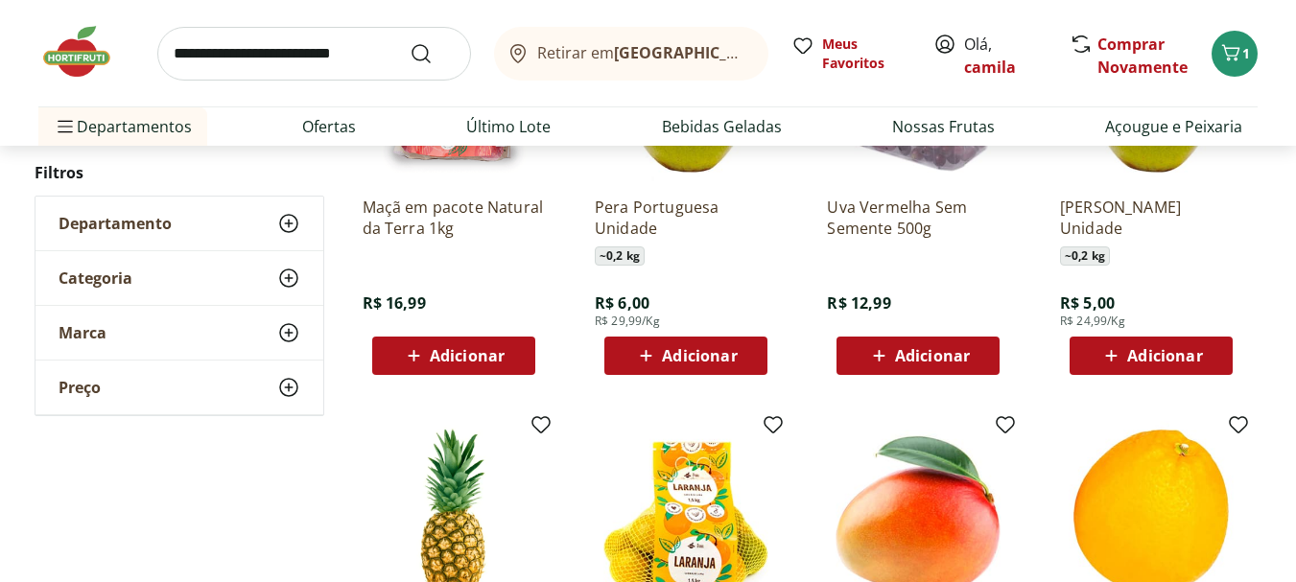
click at [78, 61] on img at bounding box center [86, 52] width 96 height 58
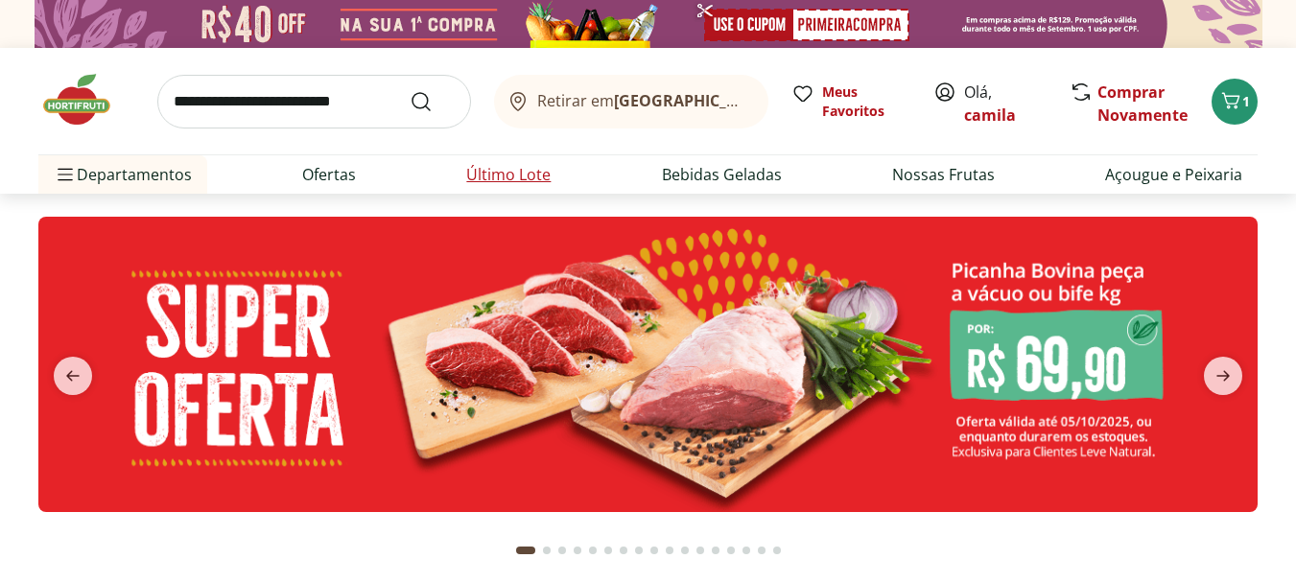
click at [474, 165] on link "Último Lote" at bounding box center [508, 174] width 84 height 23
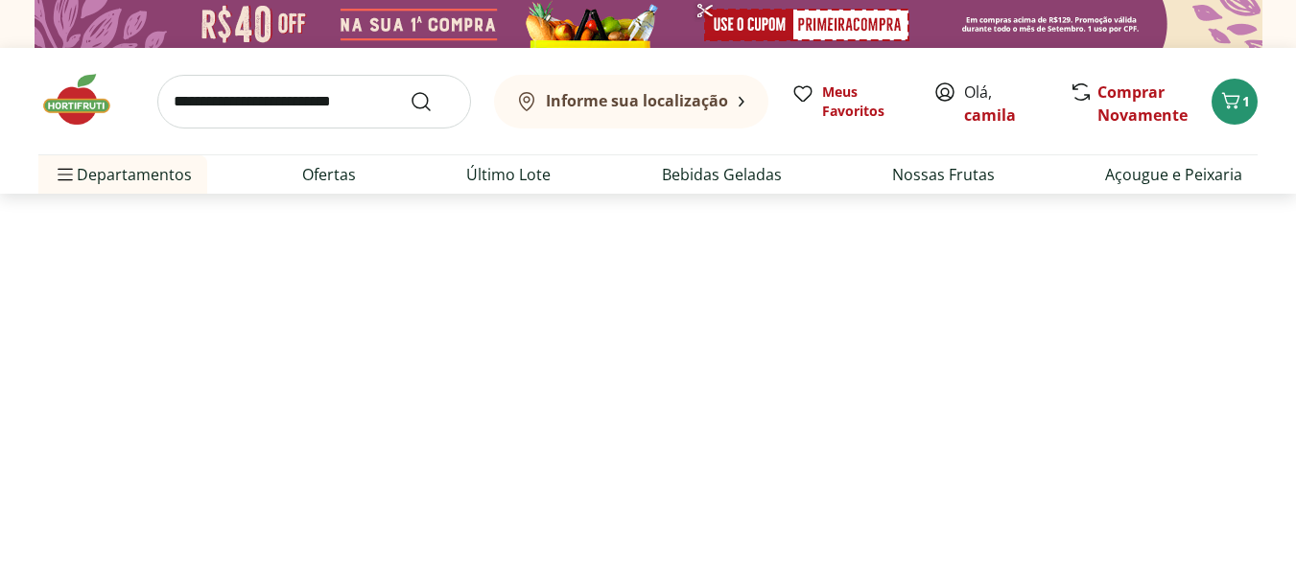
select select "**********"
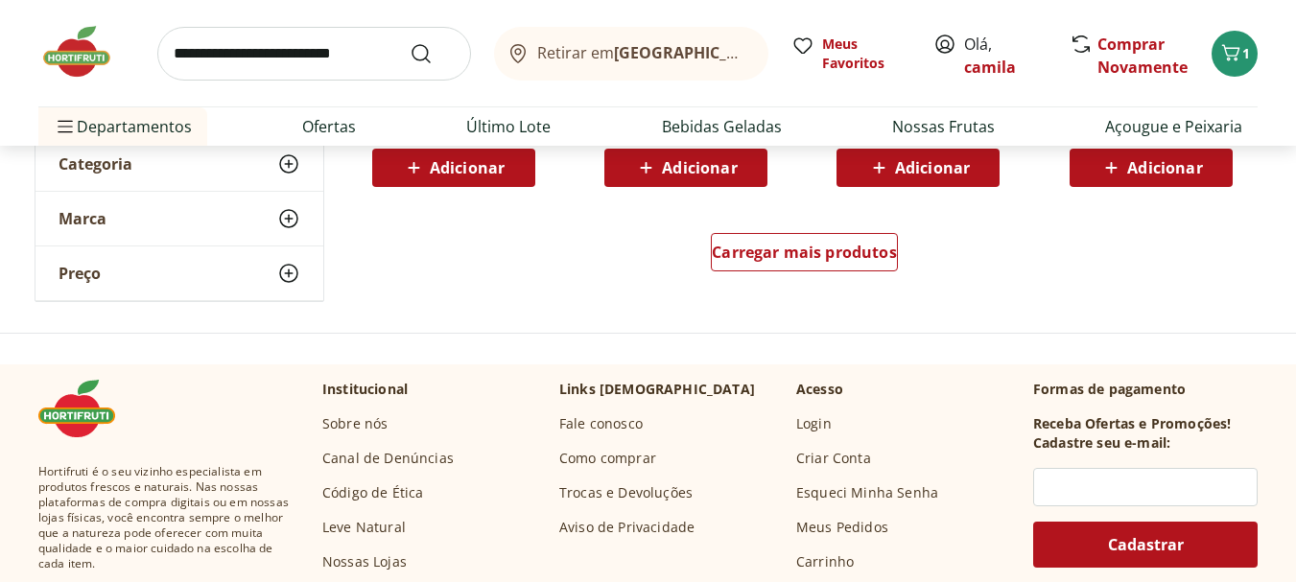
scroll to position [1247, 0]
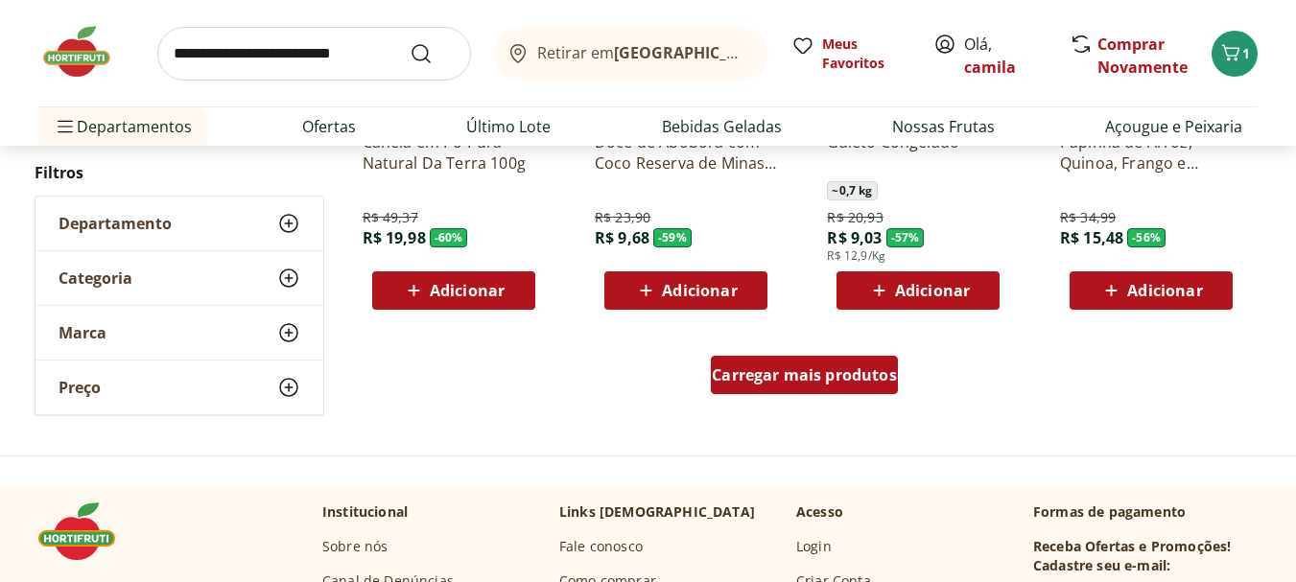
click at [813, 360] on div "Carregar mais produtos" at bounding box center [804, 375] width 187 height 38
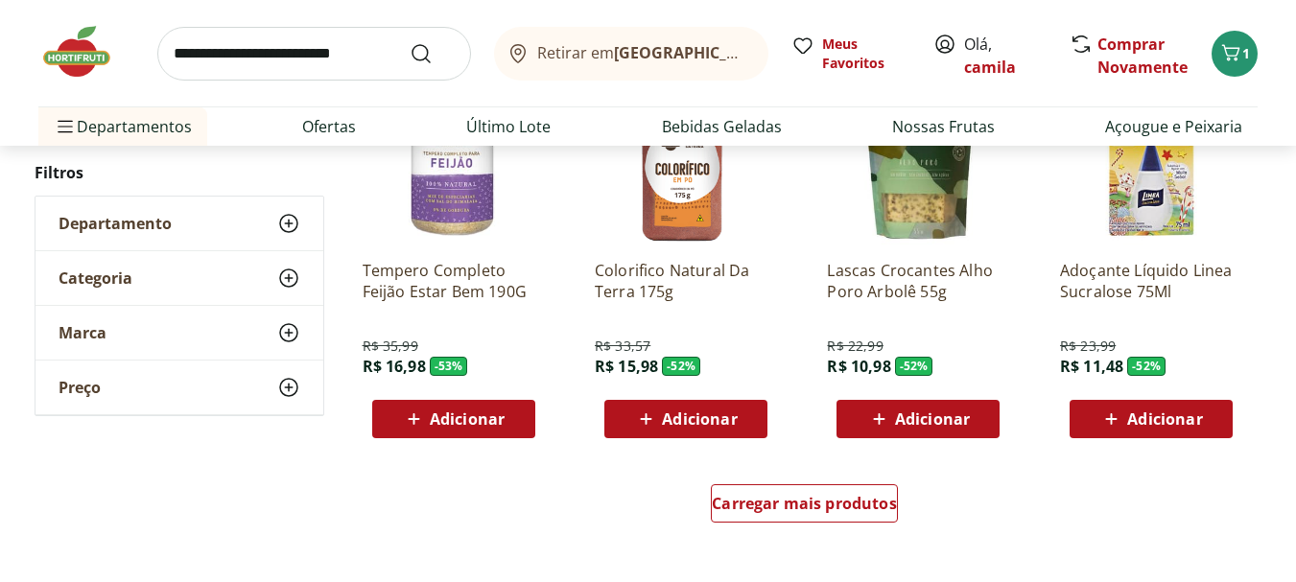
scroll to position [2399, 0]
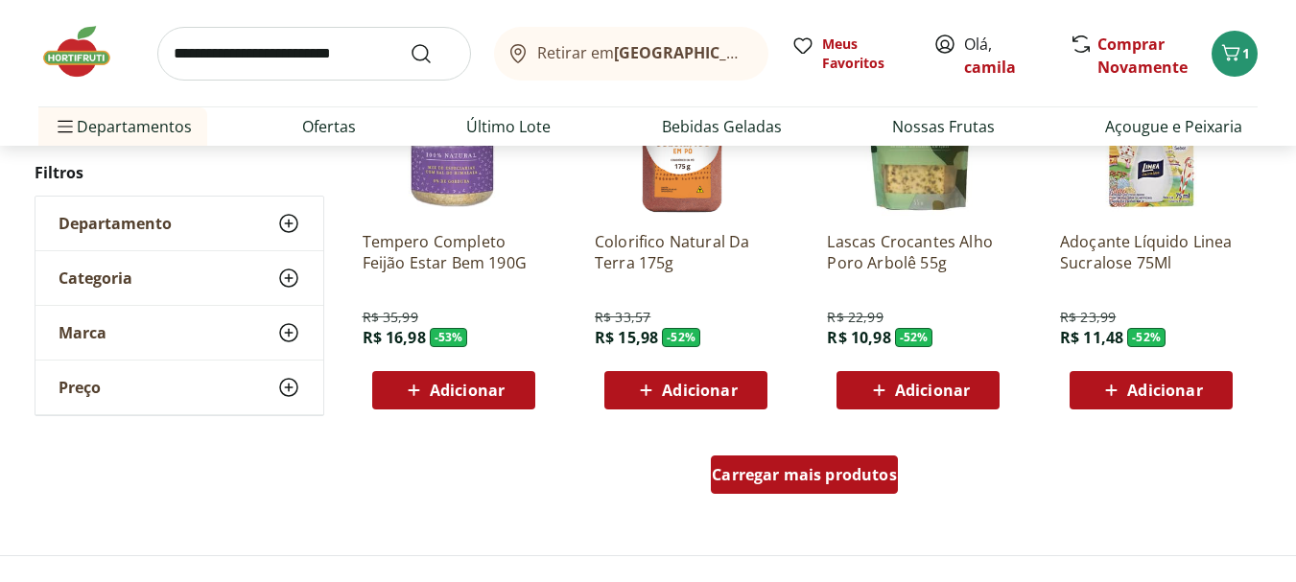
click at [792, 477] on span "Carregar mais produtos" at bounding box center [804, 474] width 185 height 15
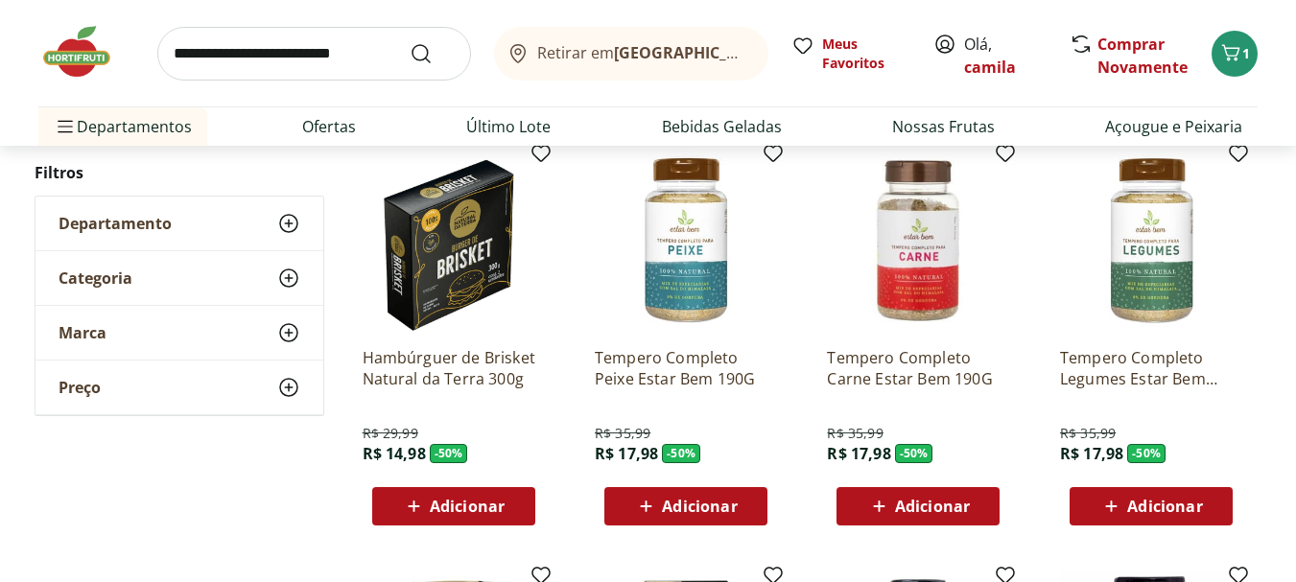
scroll to position [2782, 0]
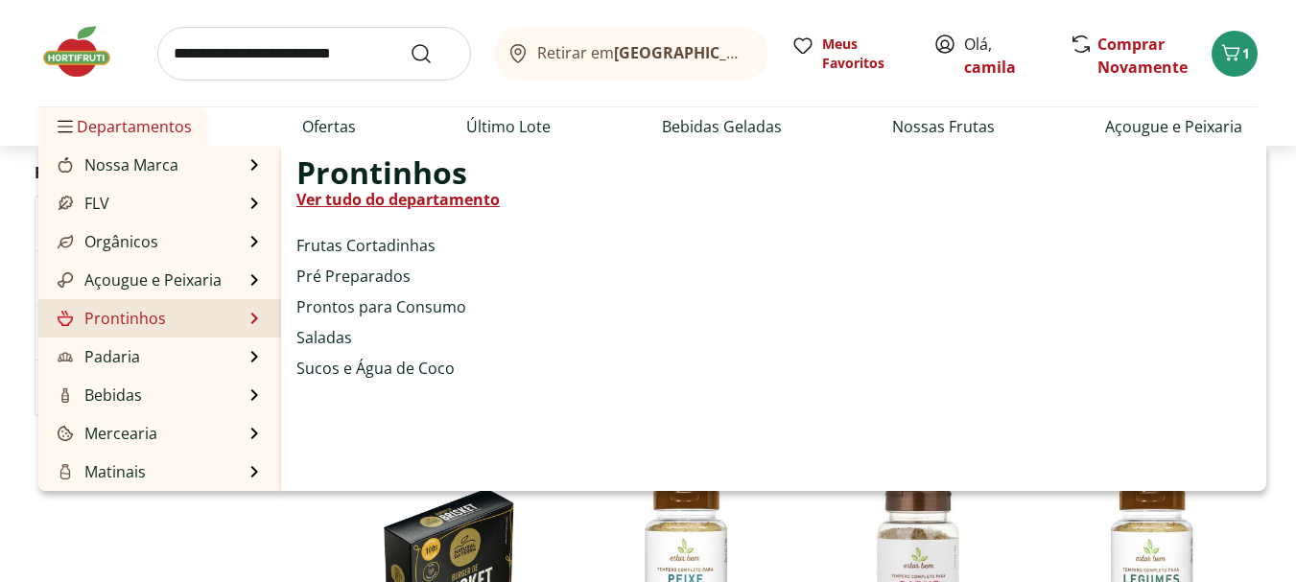
click at [150, 317] on link "Prontinhos" at bounding box center [110, 318] width 112 height 23
select select "**********"
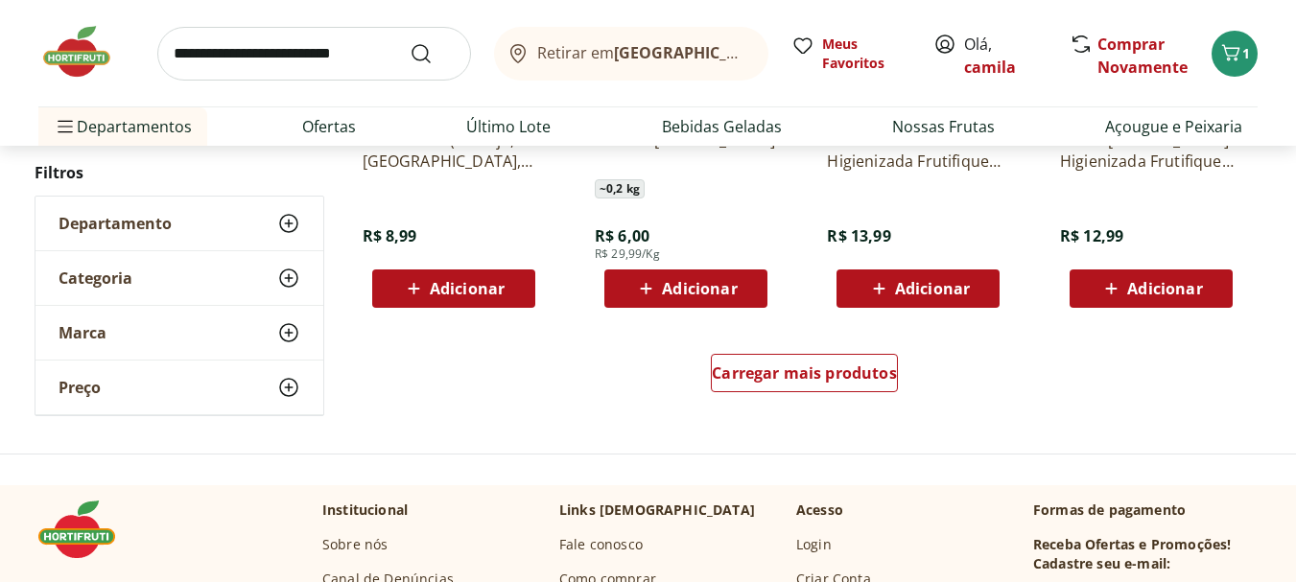
scroll to position [1316, 0]
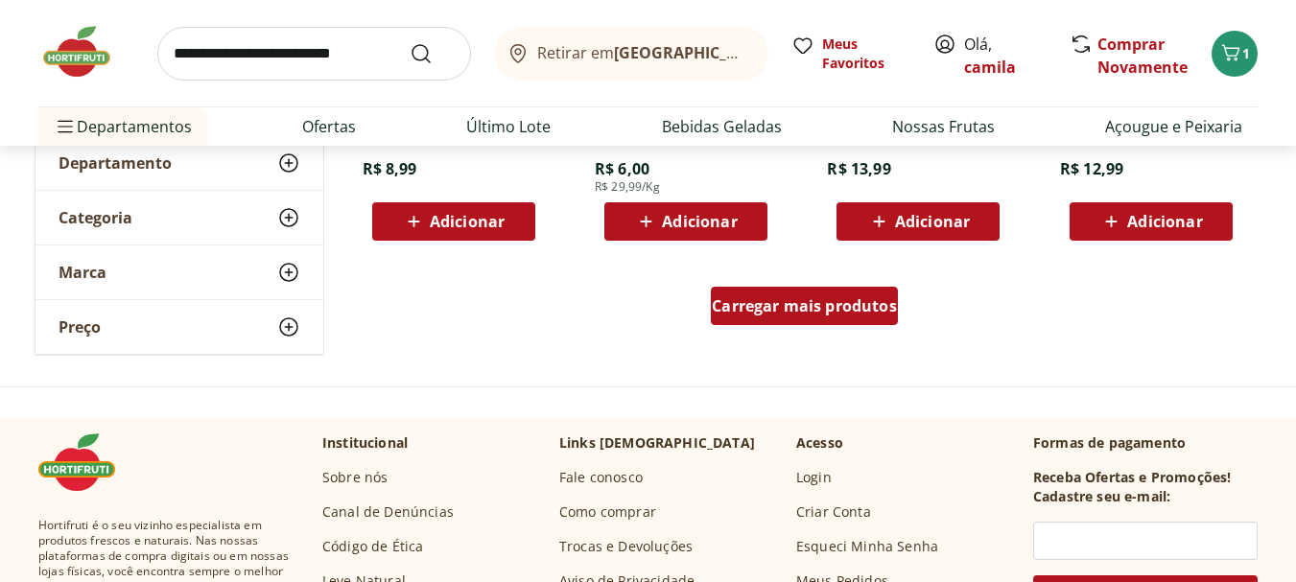
click at [865, 321] on div "Carregar mais produtos" at bounding box center [804, 306] width 187 height 38
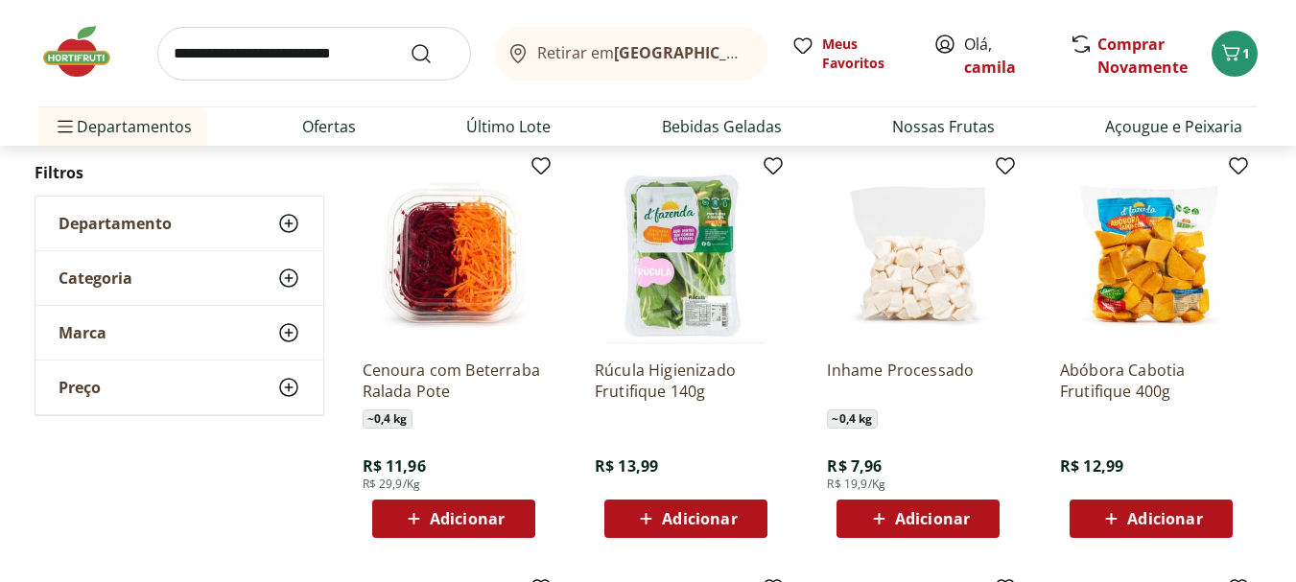
scroll to position [1892, 0]
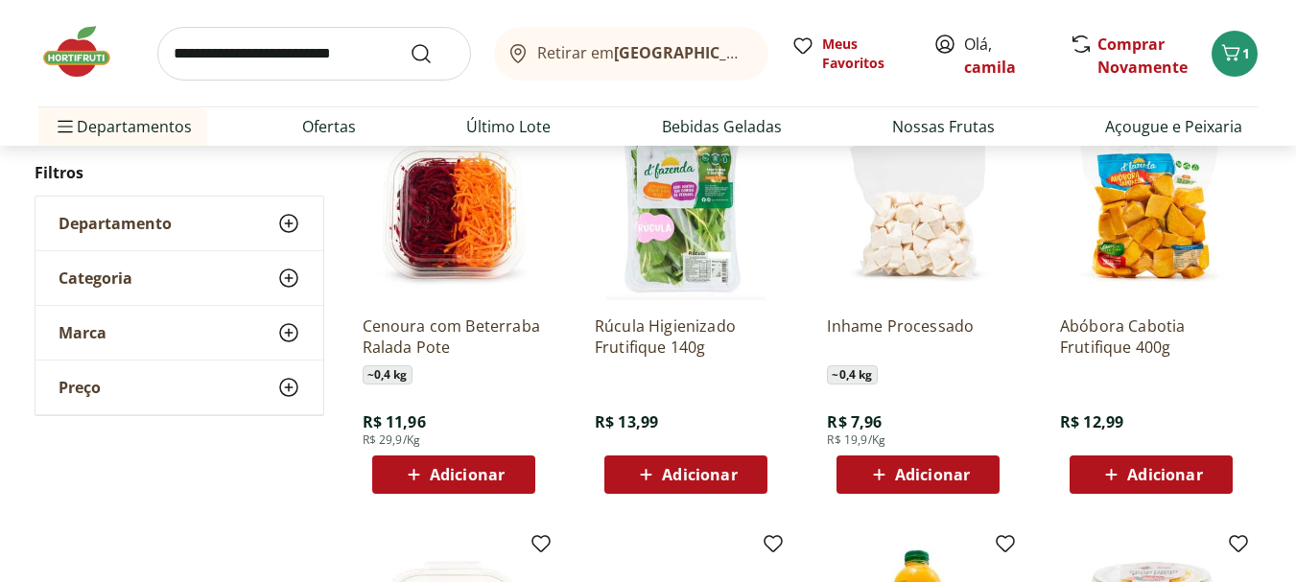
click at [442, 472] on span "Adicionar" at bounding box center [467, 474] width 75 height 15
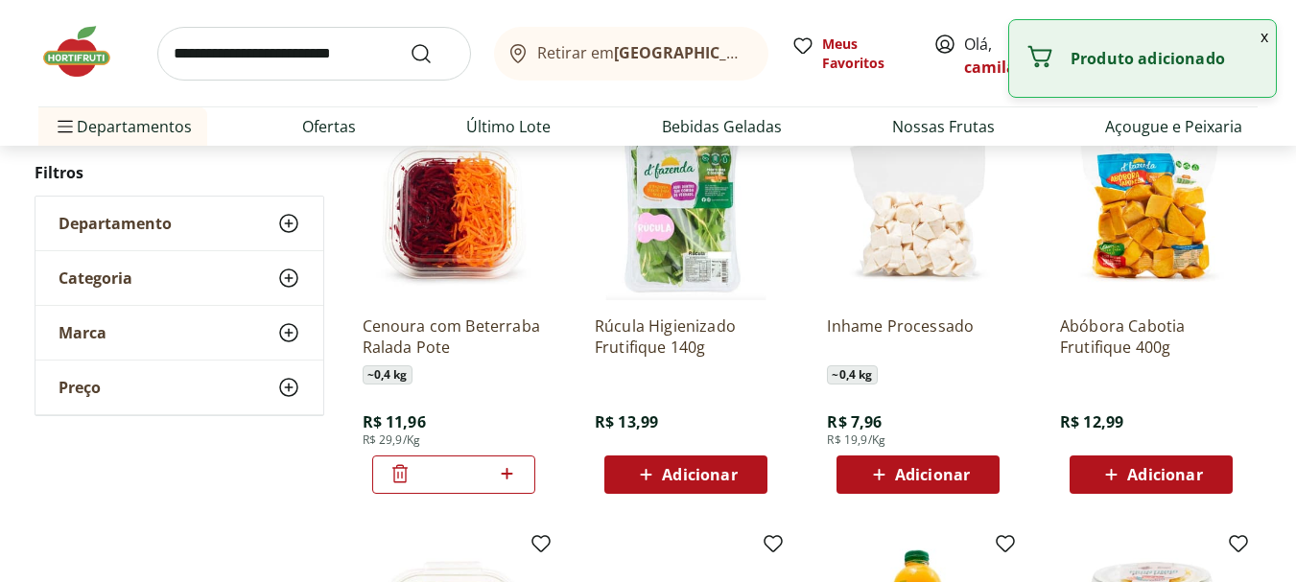
click at [1152, 63] on p "Produto adicionado" at bounding box center [1166, 58] width 190 height 19
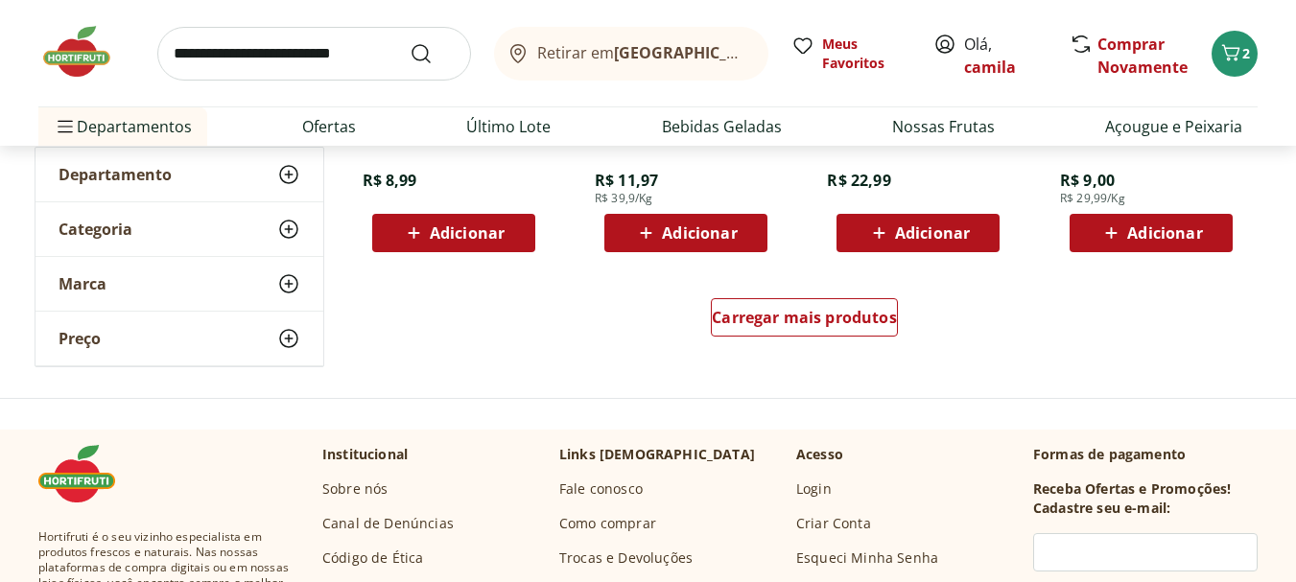
scroll to position [2659, 0]
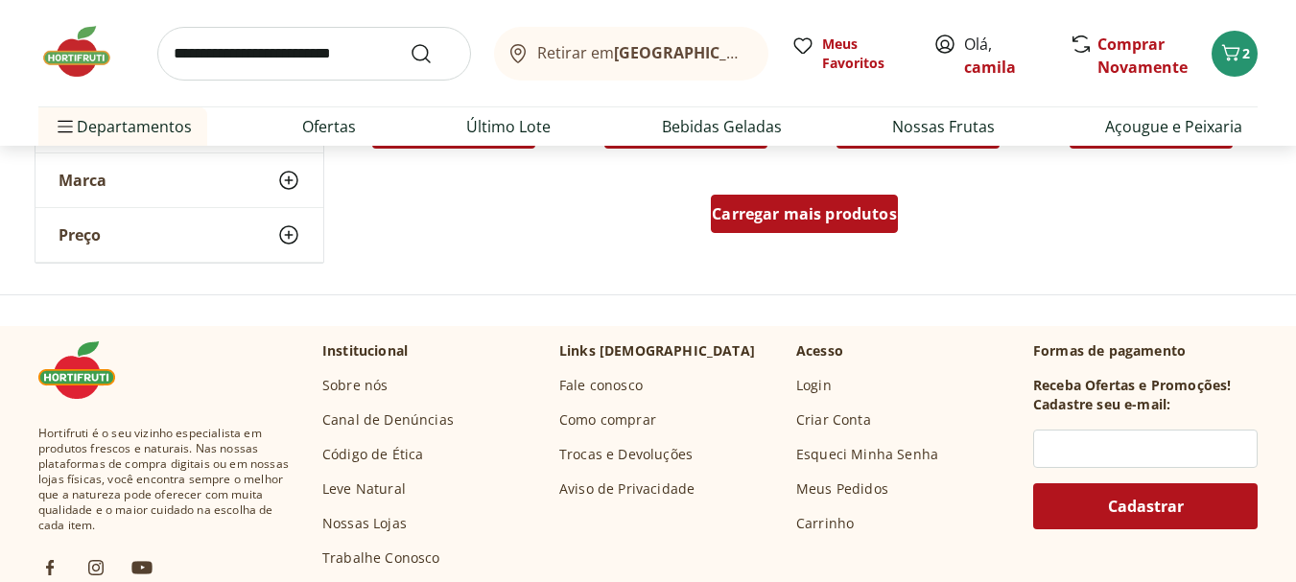
click at [824, 224] on div "Carregar mais produtos" at bounding box center [804, 214] width 187 height 38
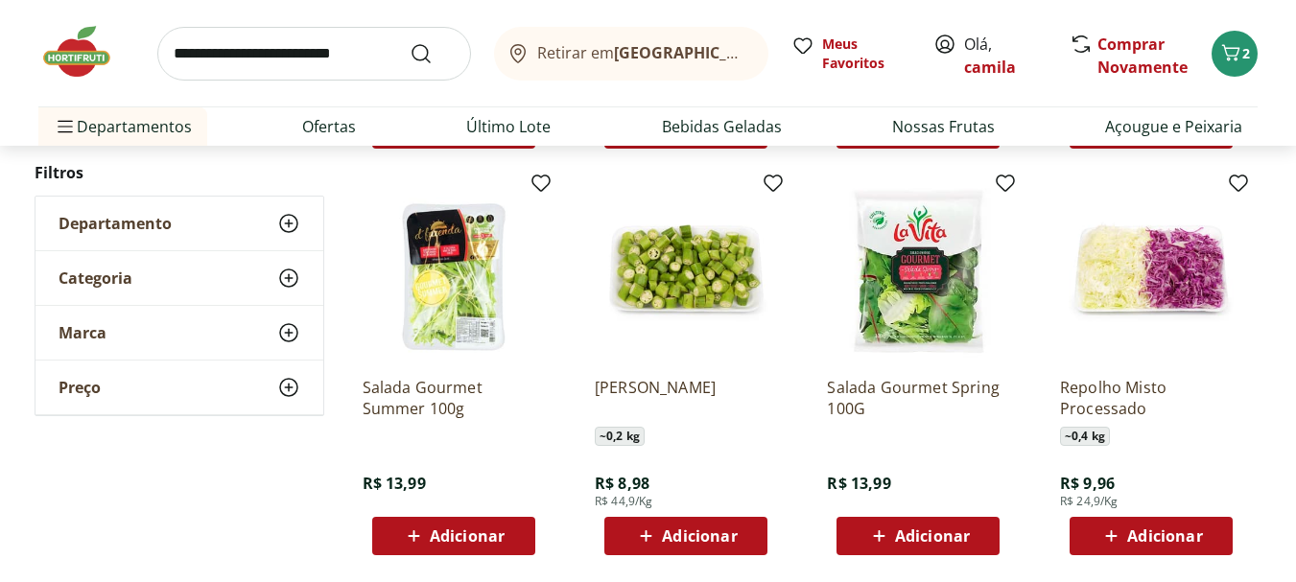
click at [1189, 531] on span "Adicionar" at bounding box center [1164, 536] width 75 height 15
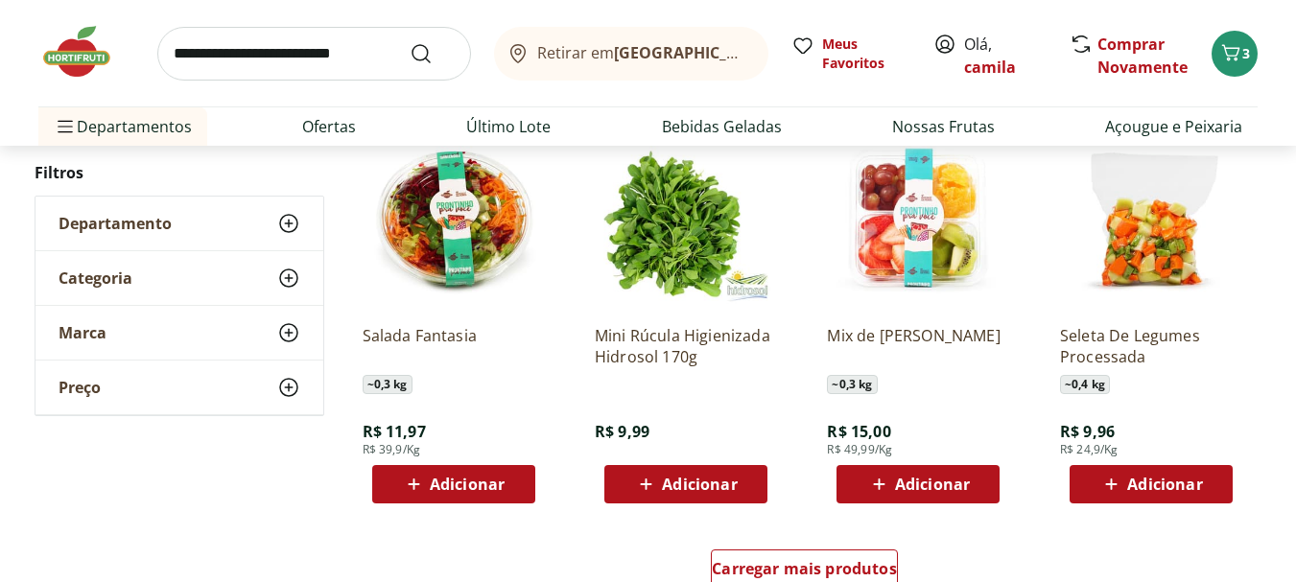
scroll to position [3523, 0]
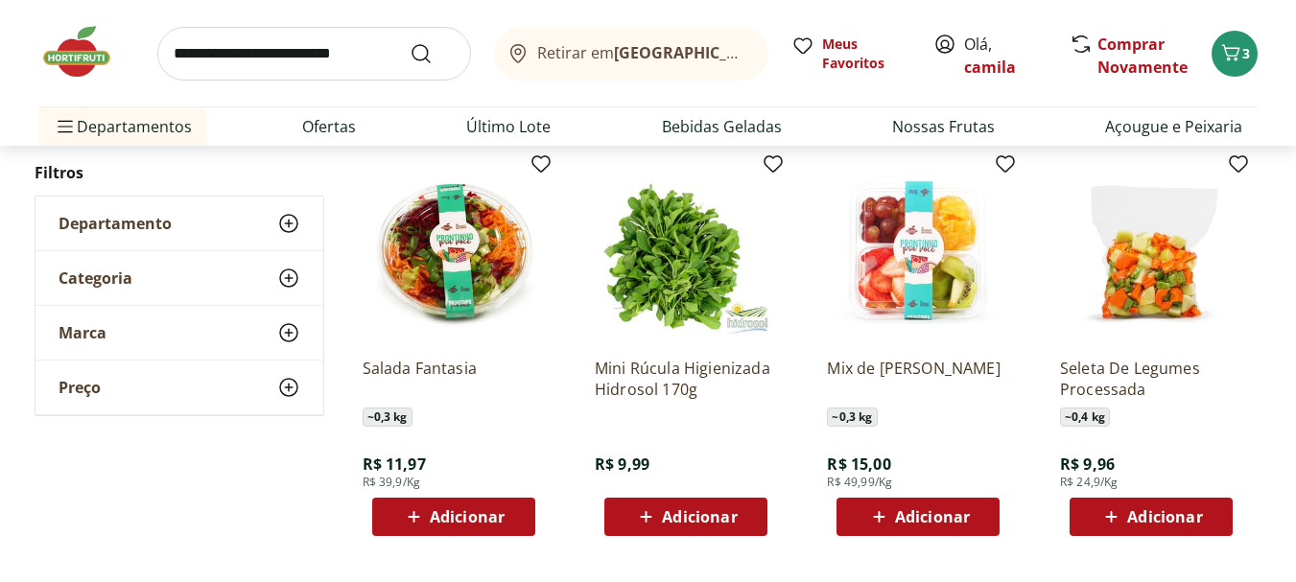
drag, startPoint x: 1165, startPoint y: 514, endPoint x: 1165, endPoint y: 456, distance: 58.5
click at [1165, 514] on span "Adicionar" at bounding box center [1164, 516] width 75 height 15
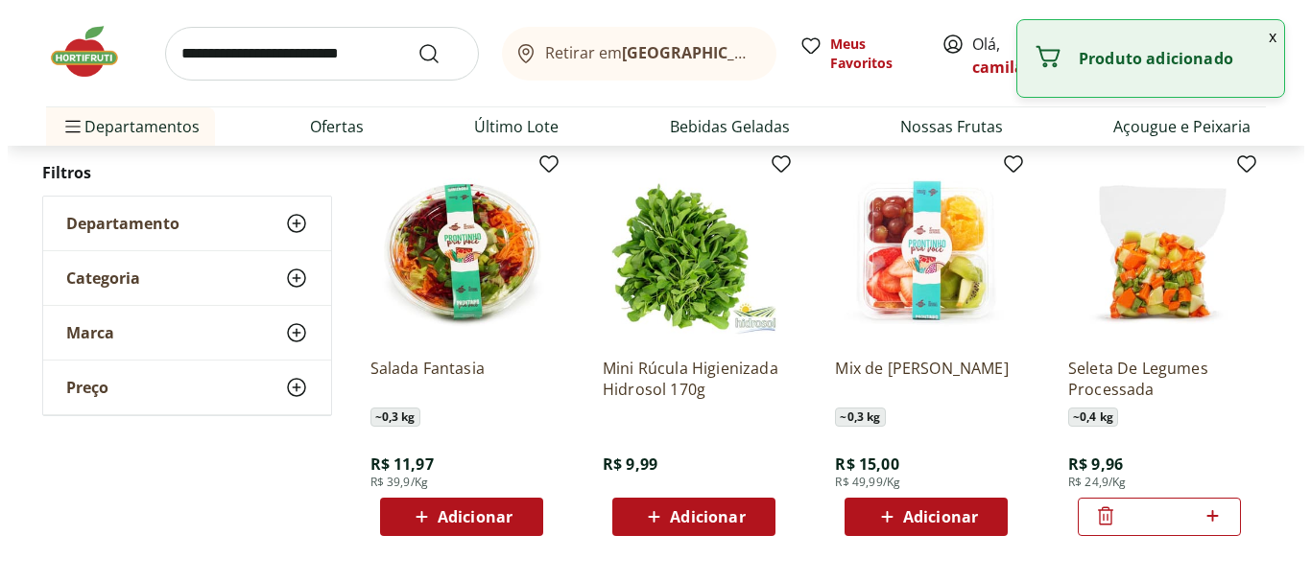
scroll to position [3013, 0]
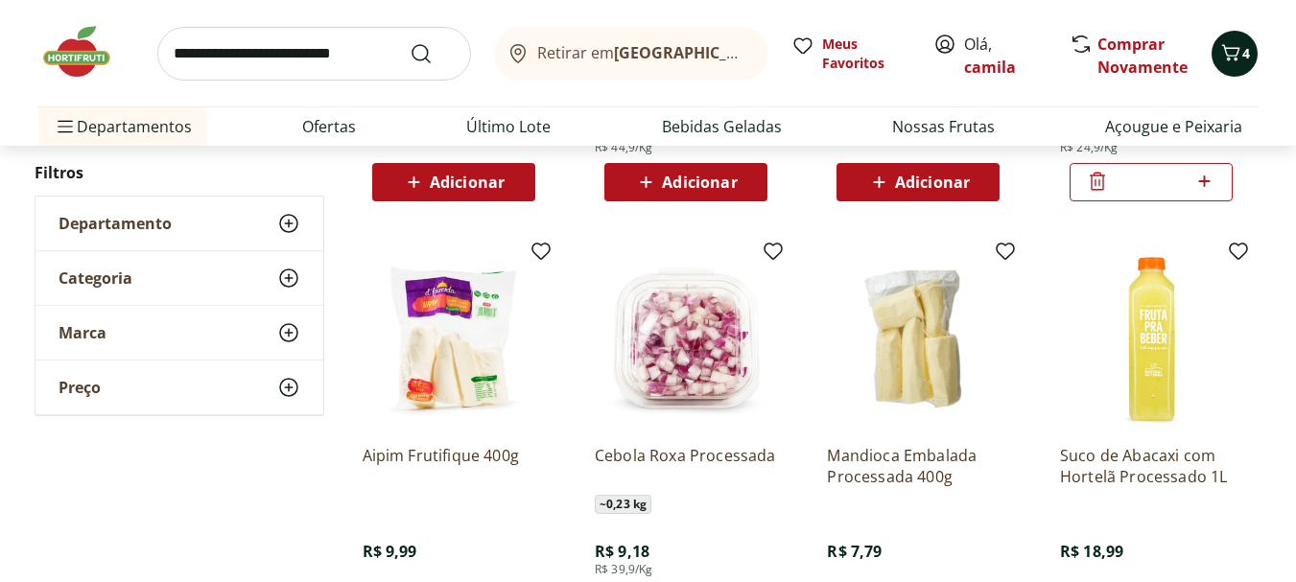
click at [1241, 47] on icon "Carrinho" at bounding box center [1230, 52] width 23 height 23
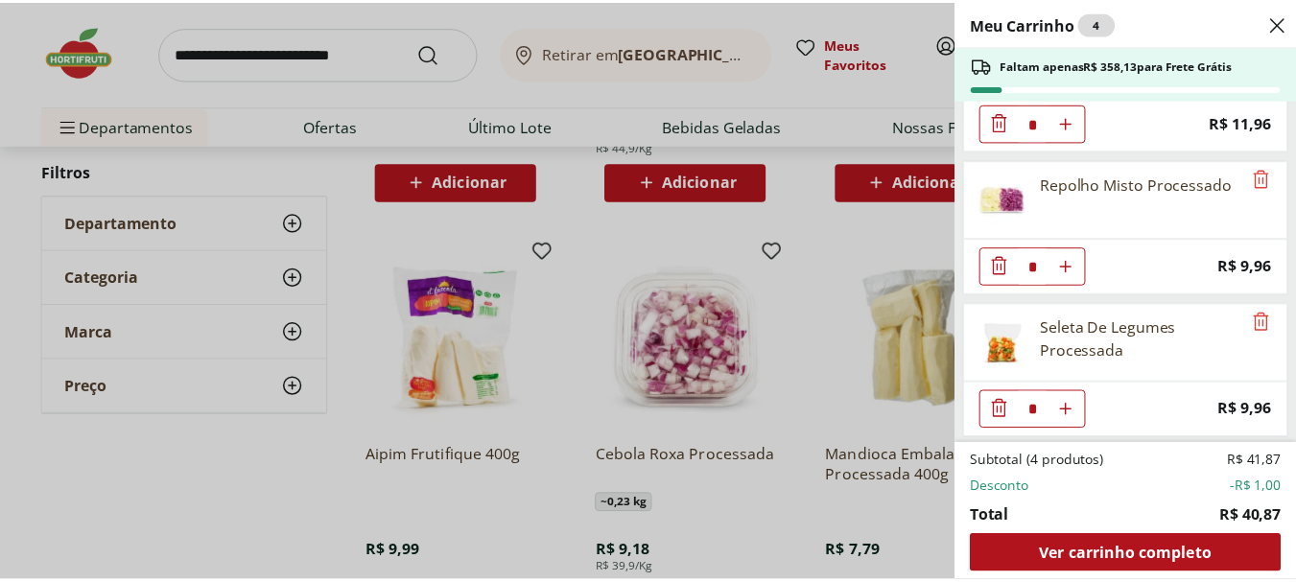
scroll to position [239, 0]
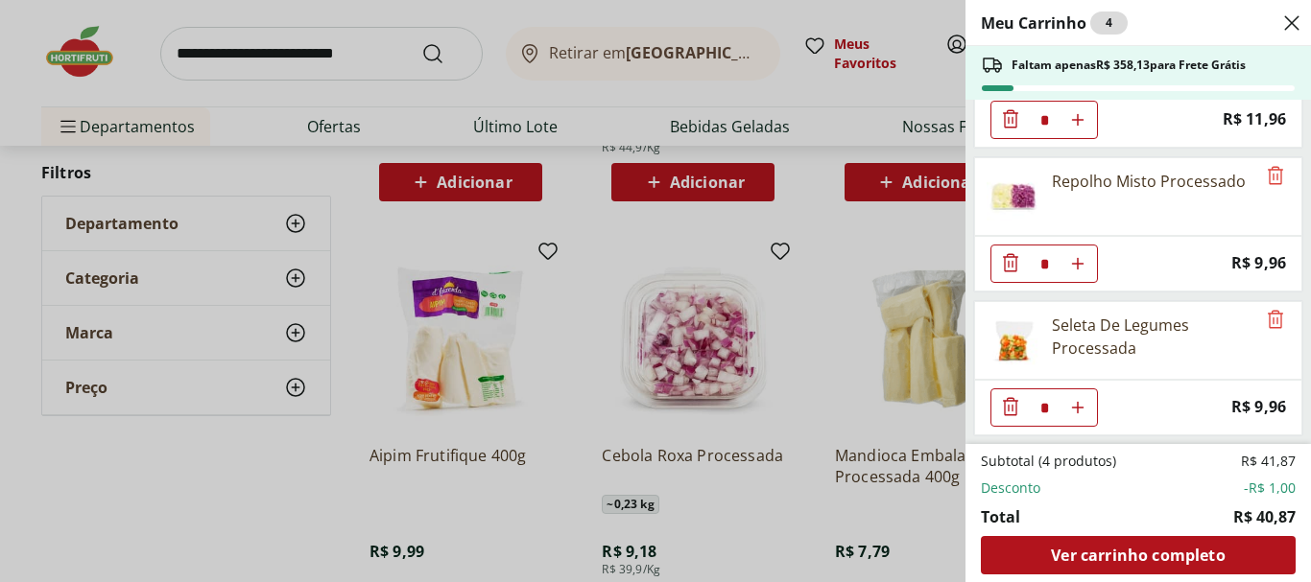
click at [1293, 16] on icon "Close" at bounding box center [1291, 23] width 23 height 23
